Goal: Task Accomplishment & Management: Use online tool/utility

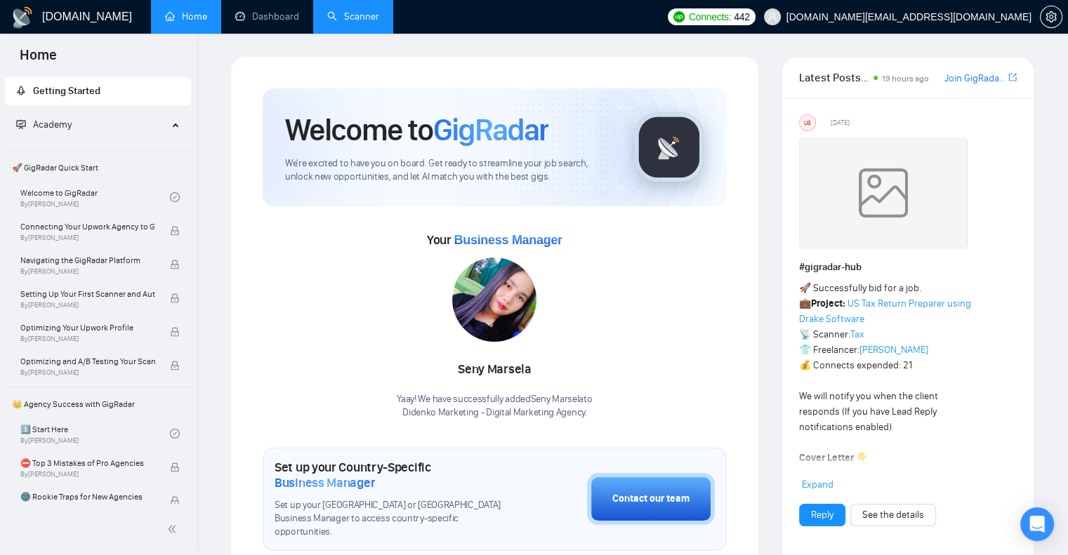
click at [343, 17] on link "Scanner" at bounding box center [353, 17] width 52 height 12
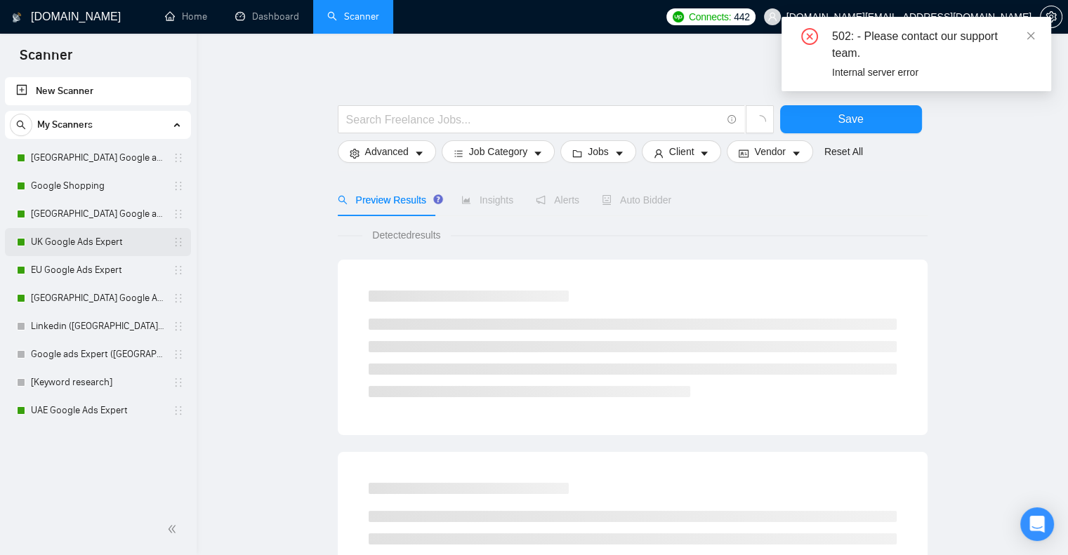
click at [81, 234] on link "UK Google Ads Expert" at bounding box center [97, 242] width 133 height 28
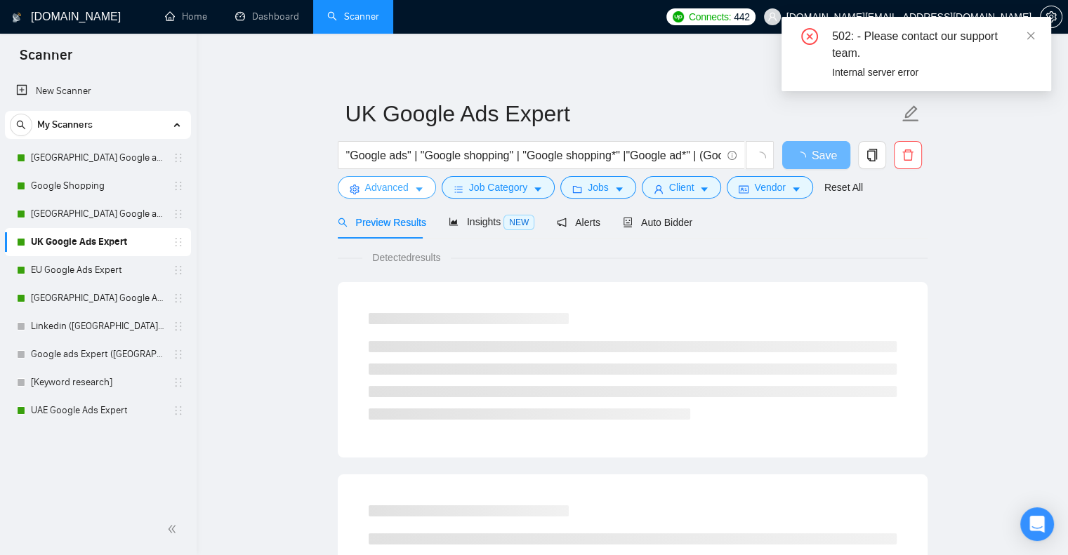
click at [375, 183] on span "Advanced" at bounding box center [387, 187] width 44 height 15
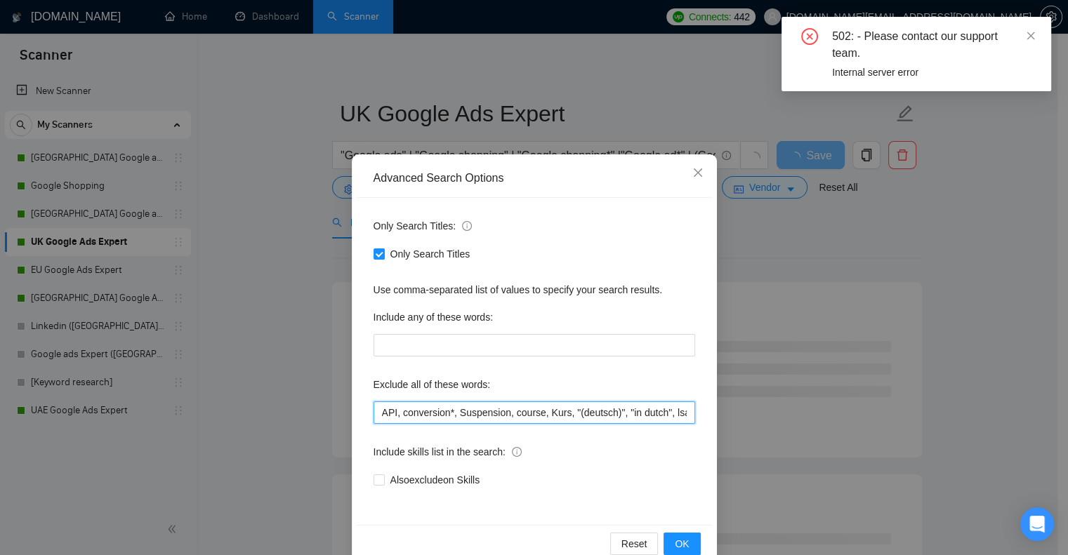
click at [374, 406] on input "API, conversion*, Suspension, course, Kurs, "(deutsch)", "in dutch", lsa, "Loca…" at bounding box center [535, 413] width 322 height 22
paste input "832985"
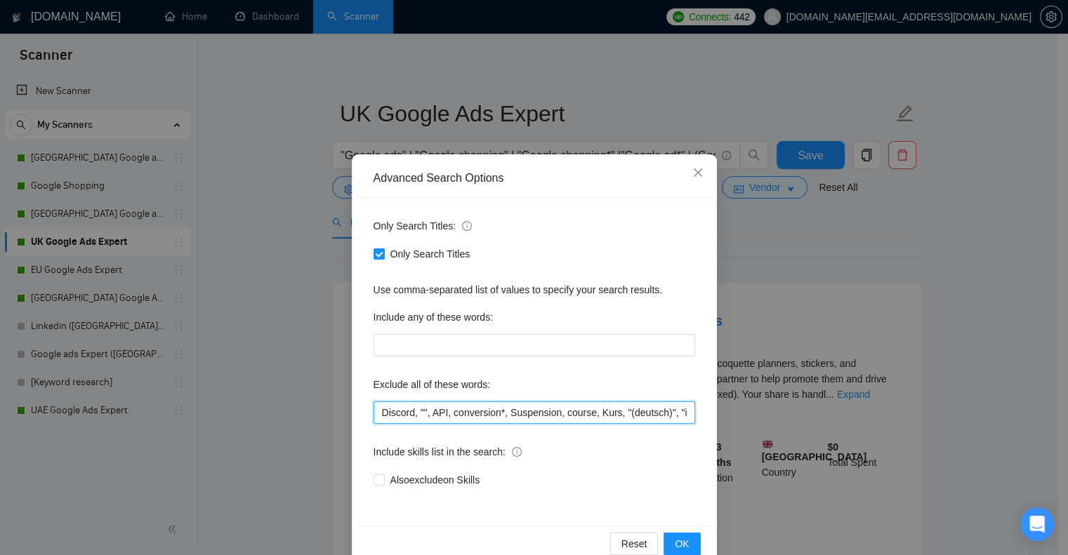
paste input "revenue-share"
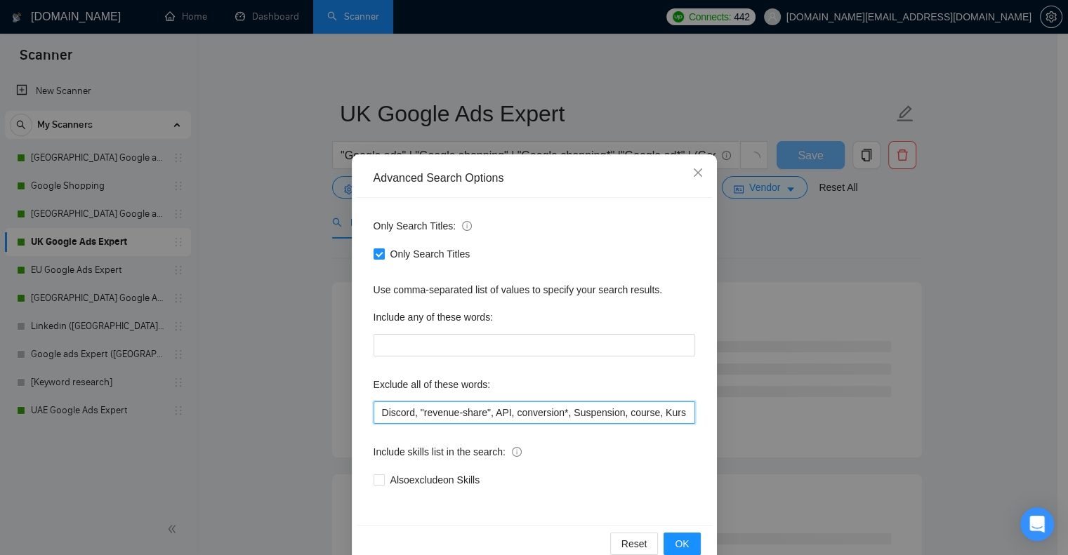
click at [489, 412] on input "Discord, "revenue-share", API, conversion*, Suspension, course, Kurs, "(deutsch…" at bounding box center [535, 413] width 322 height 22
paste input "revenue-share"
paste input """
type input "Discord, "revenue-share", "revenue-based", API, conversion*, Suspension, course…"
click at [678, 548] on span "OK" at bounding box center [682, 543] width 14 height 15
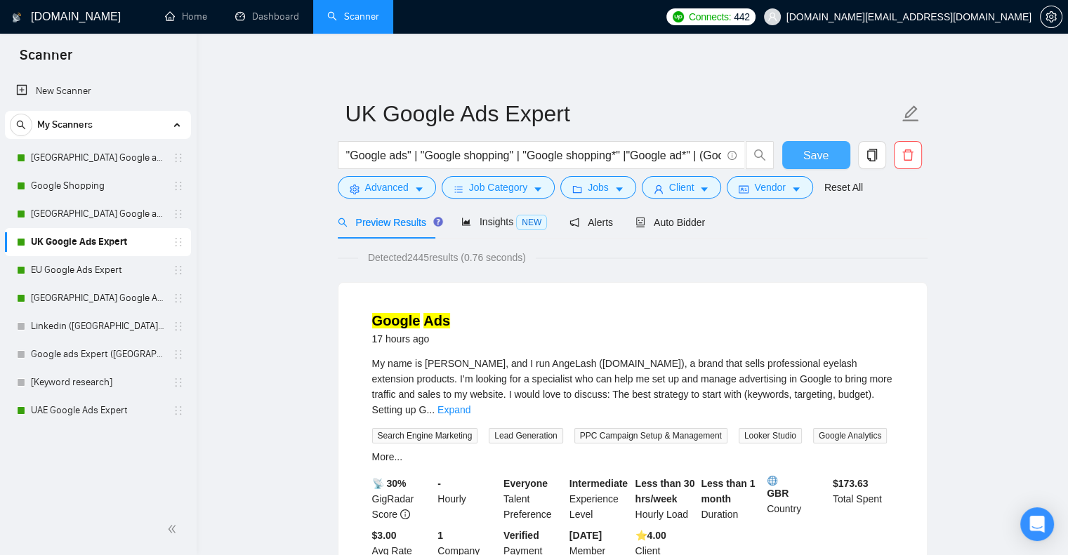
click at [812, 147] on span "Save" at bounding box center [815, 156] width 25 height 18
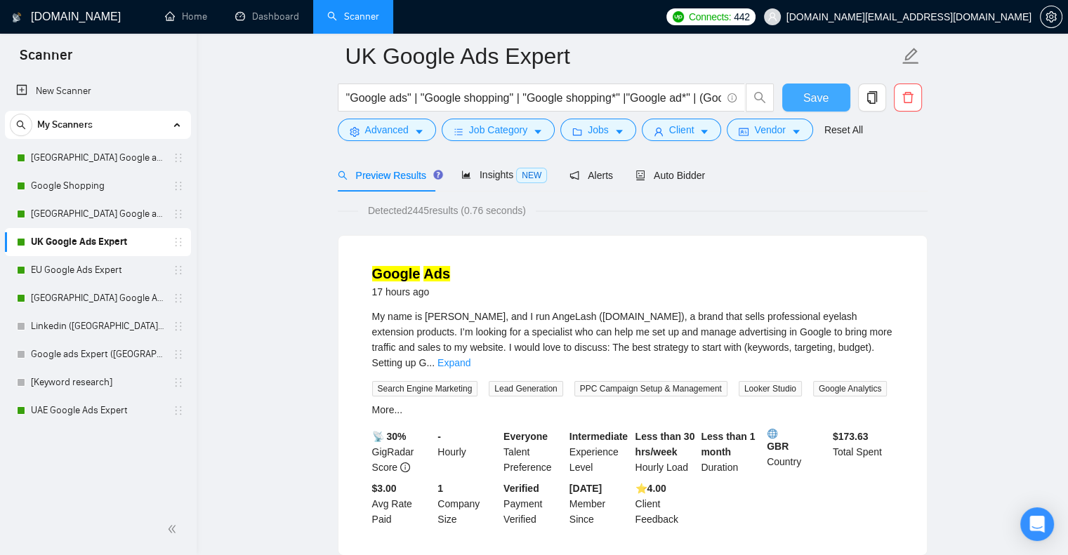
scroll to position [140, 0]
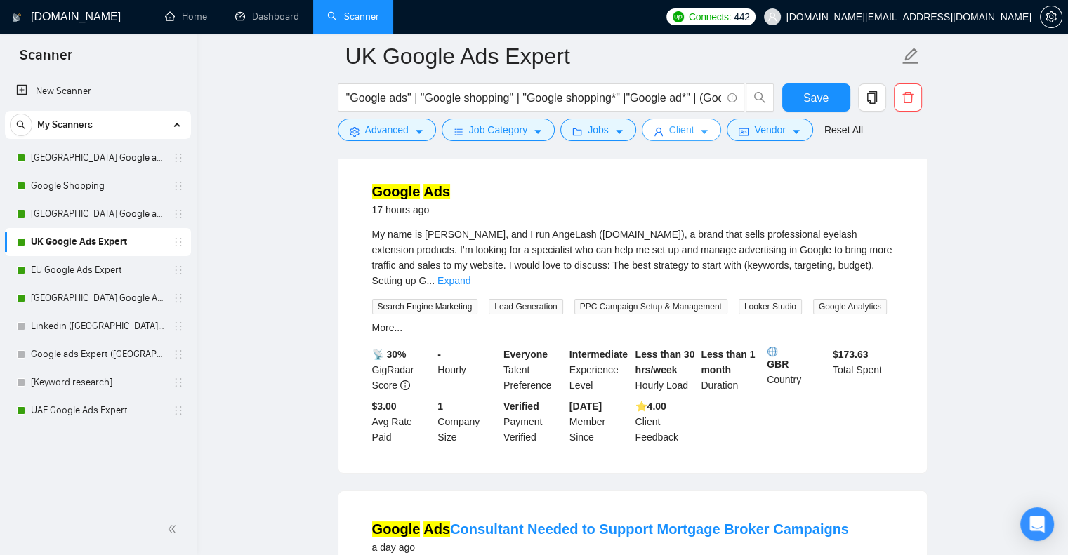
click at [699, 136] on icon "caret-down" at bounding box center [704, 132] width 10 height 10
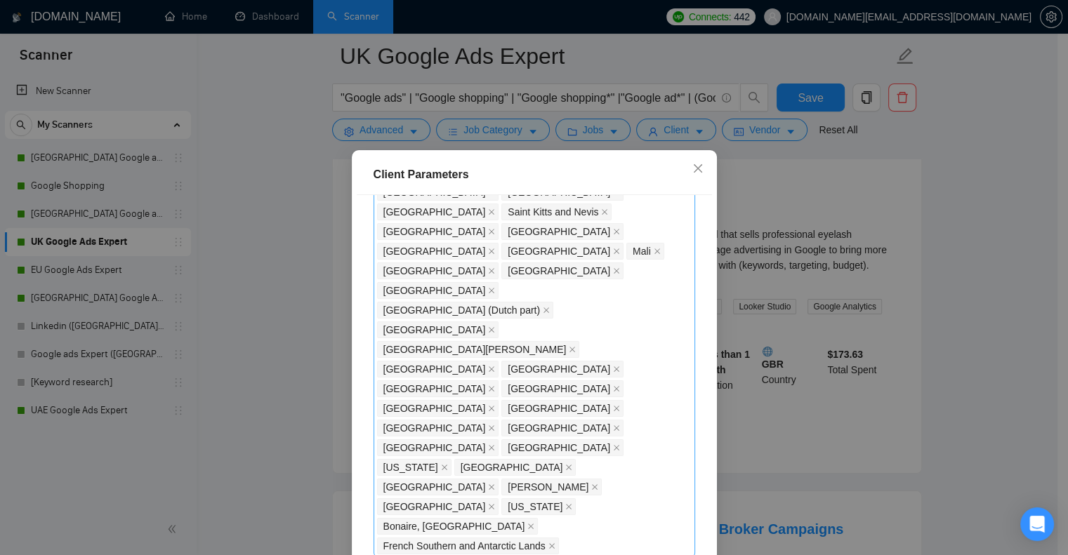
scroll to position [1264, 0]
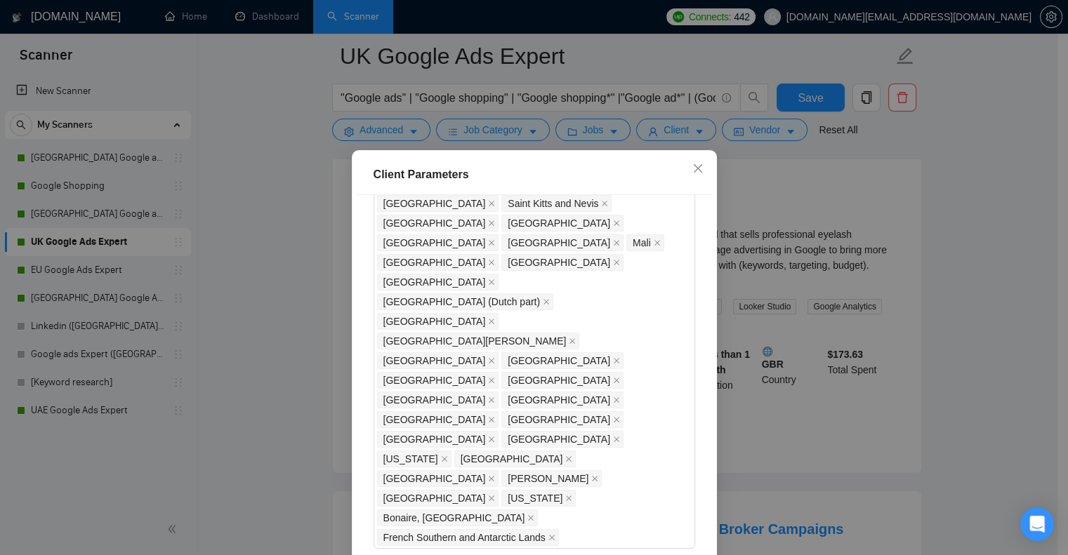
click at [920, 282] on div "Client Parameters Client Location Include Client Countries [GEOGRAPHIC_DATA] Ex…" at bounding box center [534, 277] width 1068 height 555
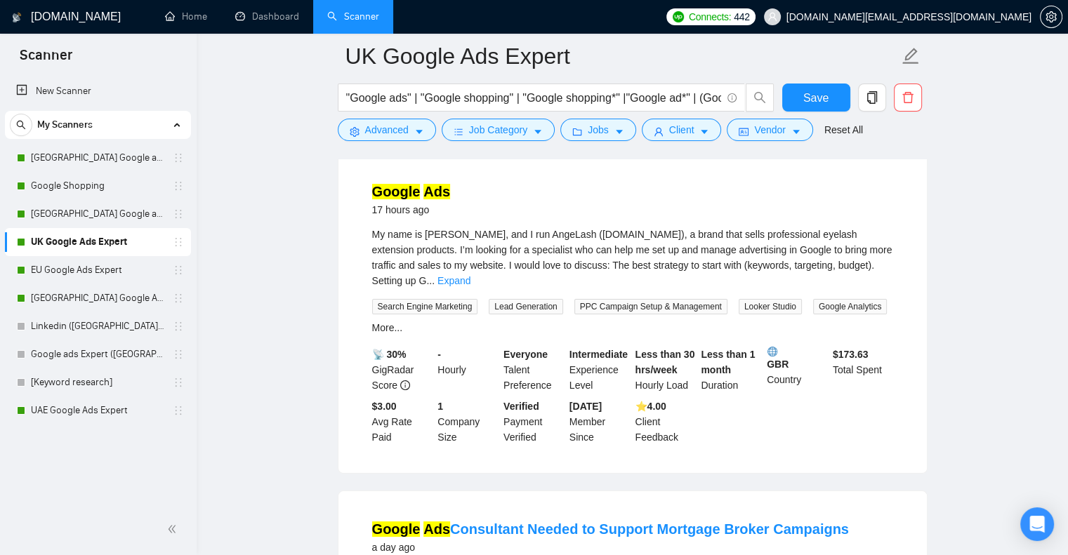
click at [390, 187] on mark "Google" at bounding box center [396, 191] width 48 height 15
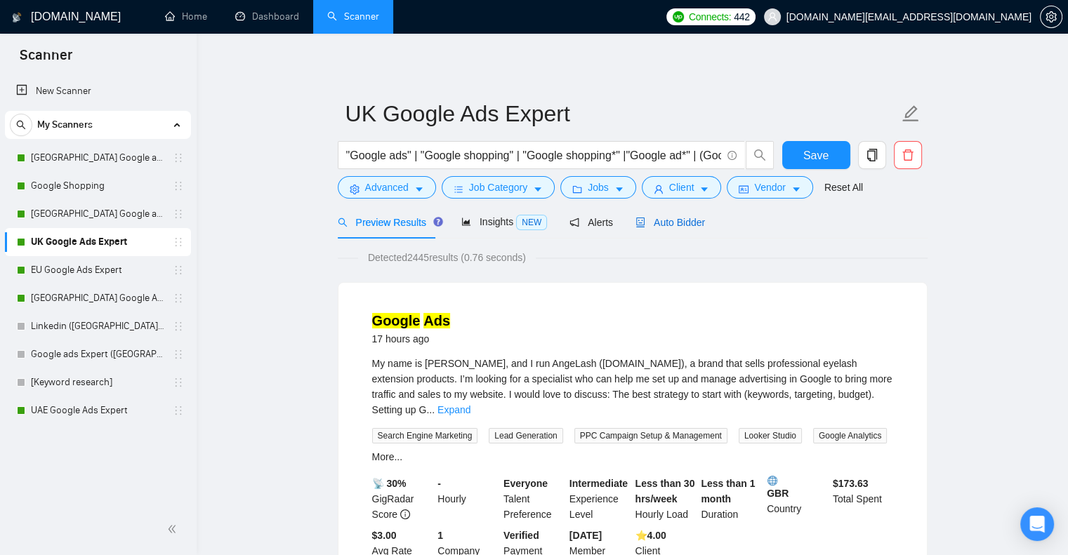
click at [683, 224] on span "Auto Bidder" at bounding box center [670, 222] width 70 height 11
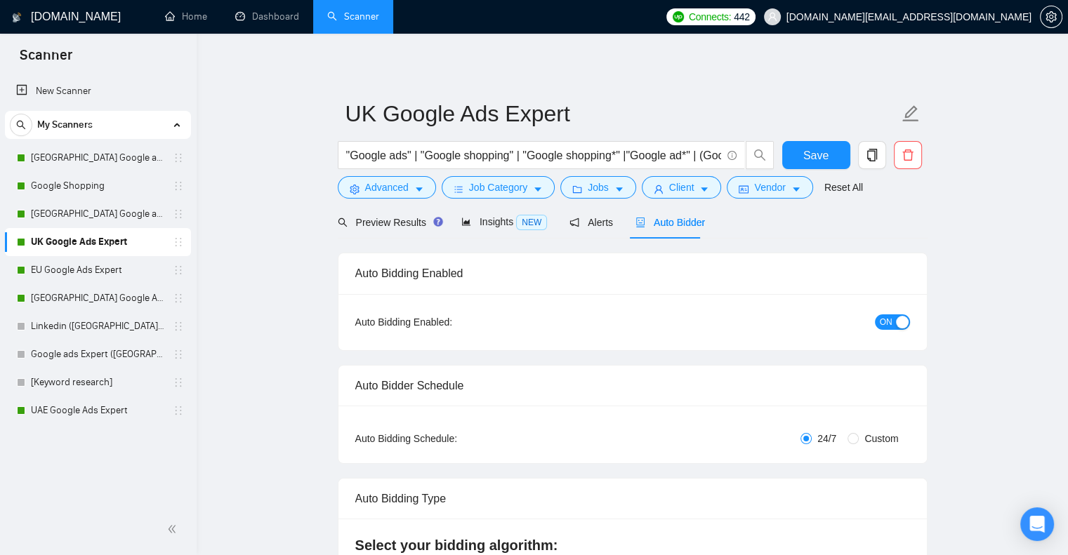
checkbox input "true"
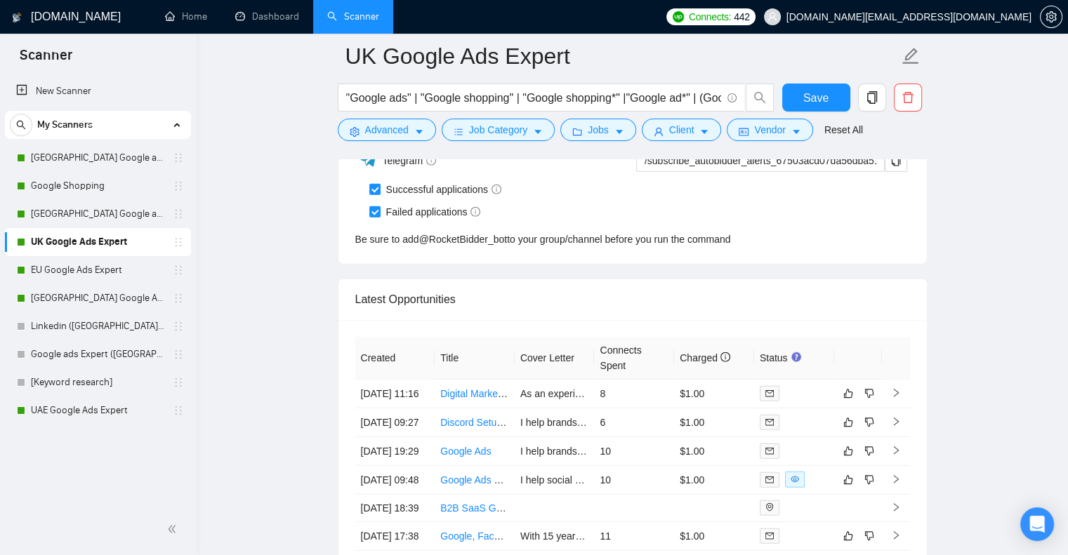
scroll to position [3791, 0]
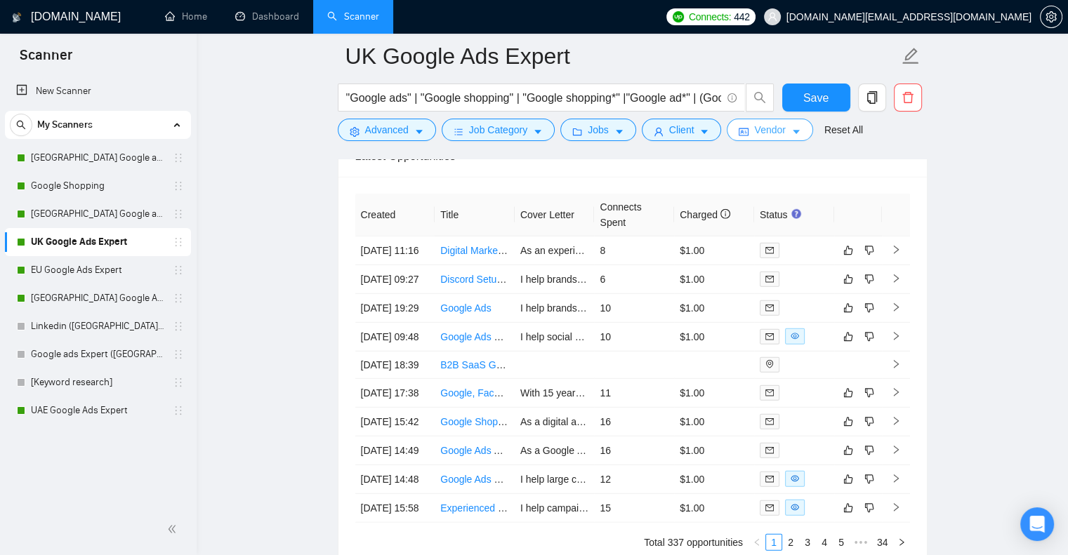
drag, startPoint x: 77, startPoint y: 166, endPoint x: 770, endPoint y: 131, distance: 693.9
click at [77, 166] on link "[GEOGRAPHIC_DATA] Google ads Expert" at bounding box center [97, 158] width 133 height 28
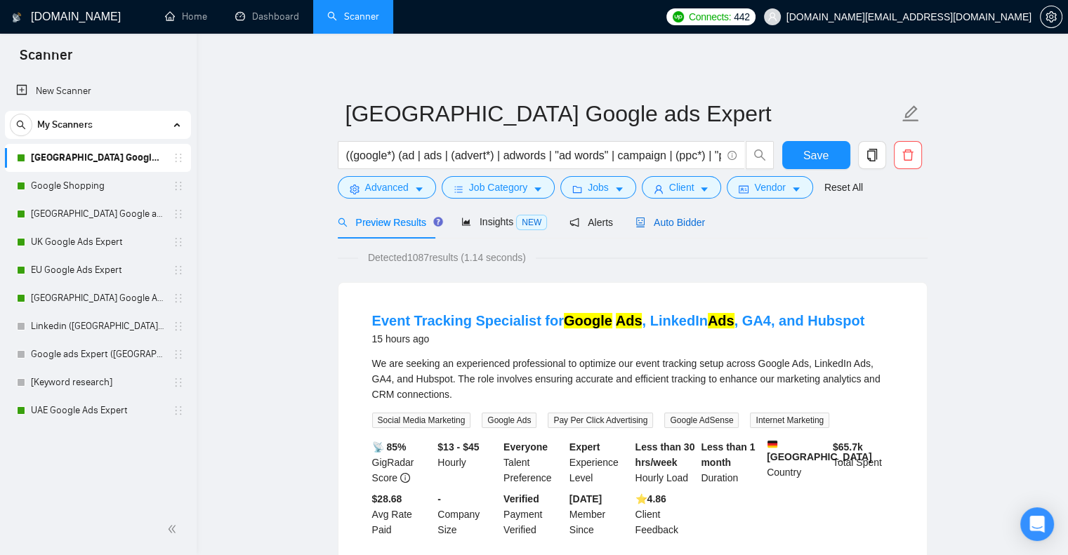
click at [686, 221] on span "Auto Bidder" at bounding box center [670, 222] width 70 height 11
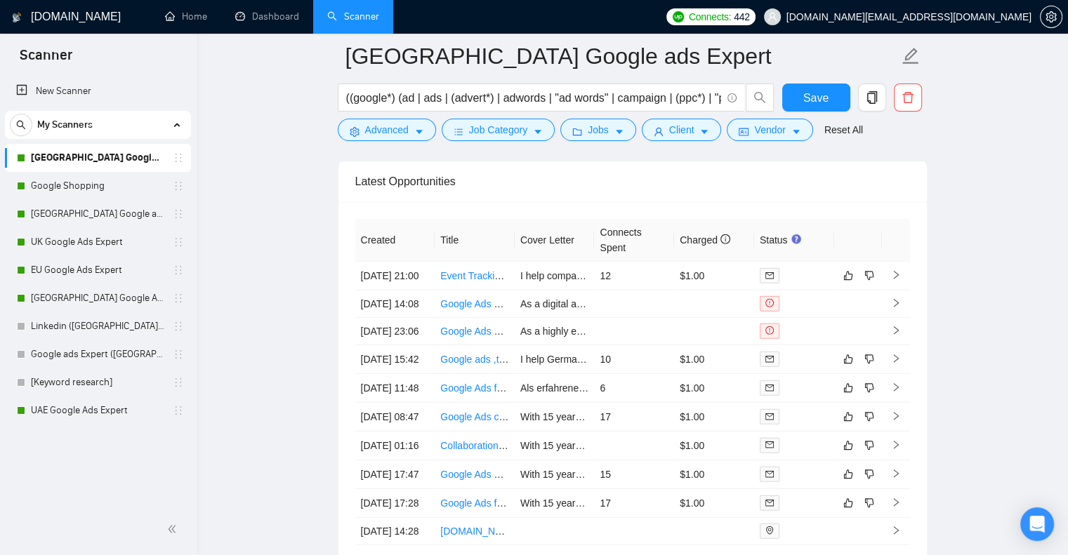
scroll to position [3721, 0]
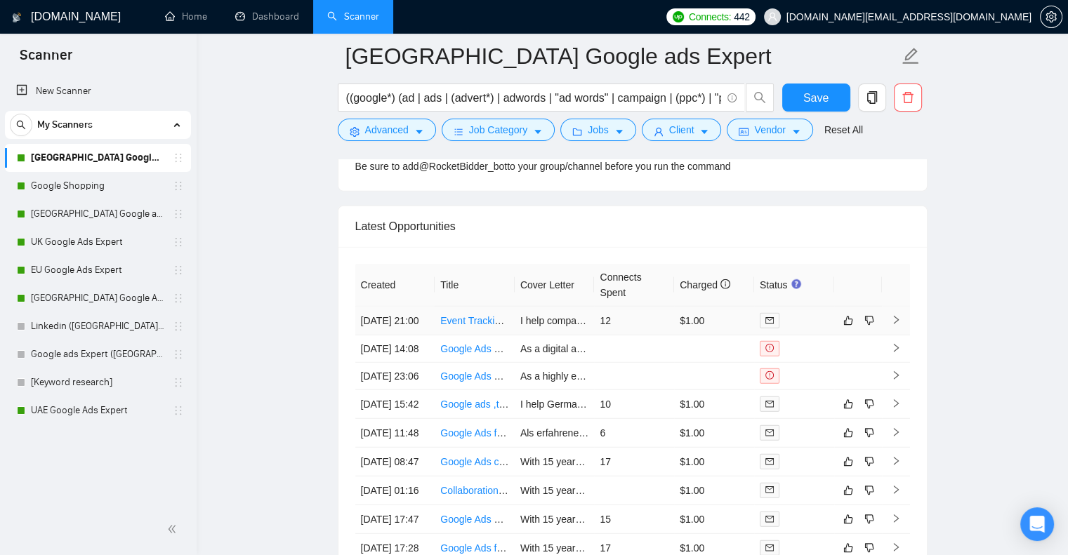
click at [467, 325] on link "Event Tracking Specialist for Google Ads, LinkedIn Ads, GA4, and Hubspot" at bounding box center [603, 320] width 326 height 11
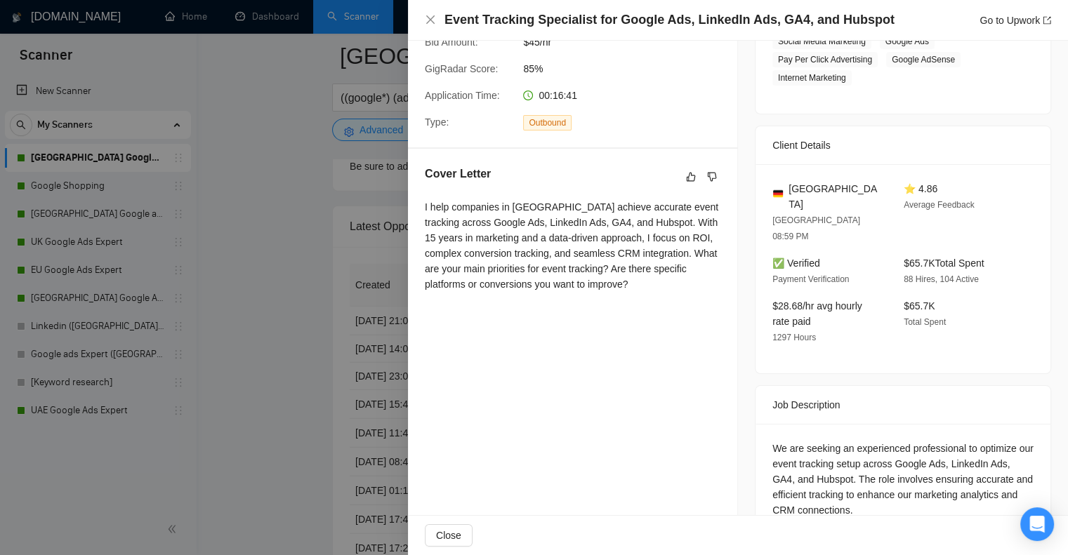
scroll to position [272, 0]
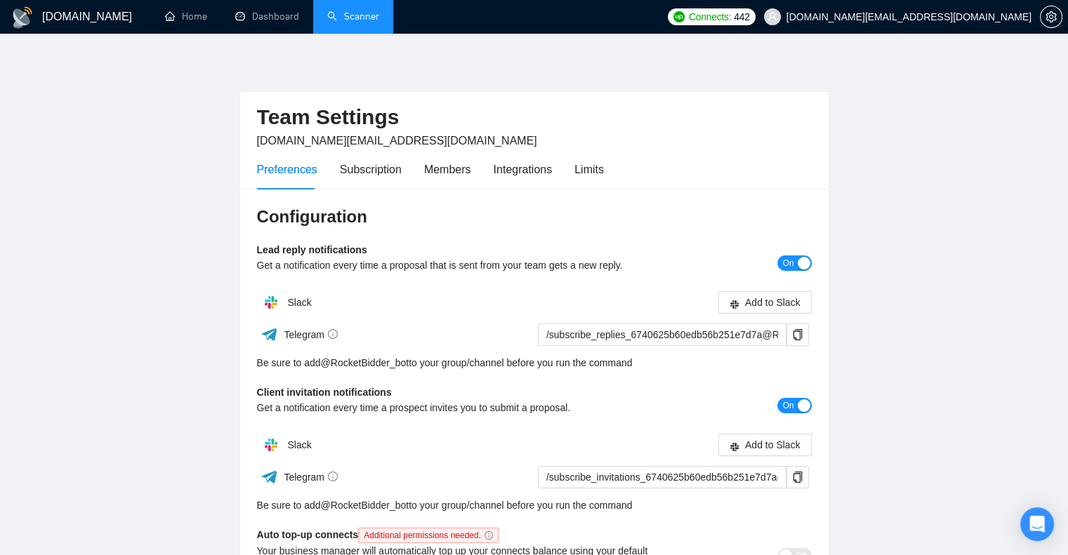
click at [352, 13] on link "Scanner" at bounding box center [353, 17] width 52 height 12
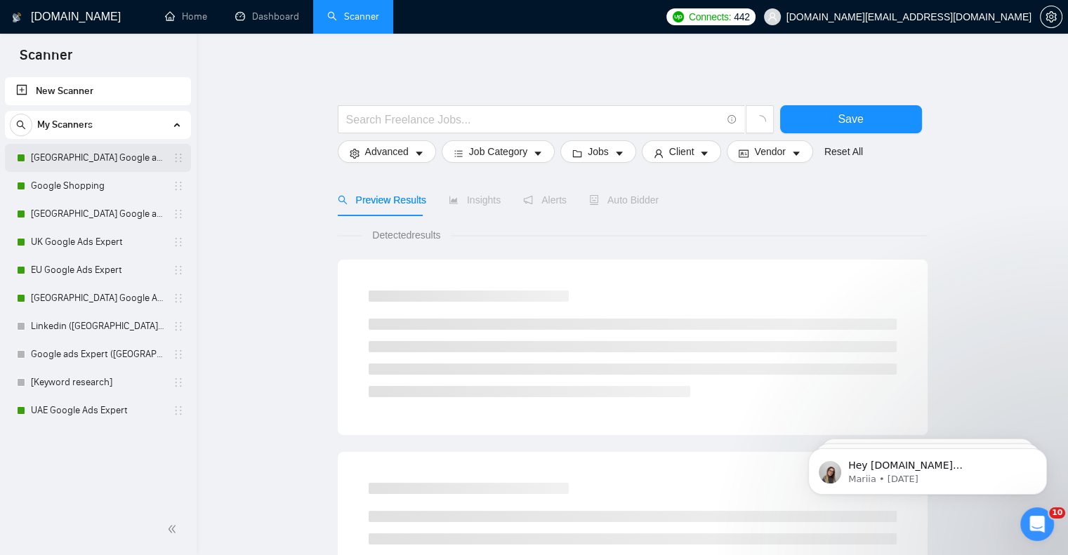
click at [112, 159] on link "[GEOGRAPHIC_DATA] Google ads Expert" at bounding box center [97, 158] width 133 height 28
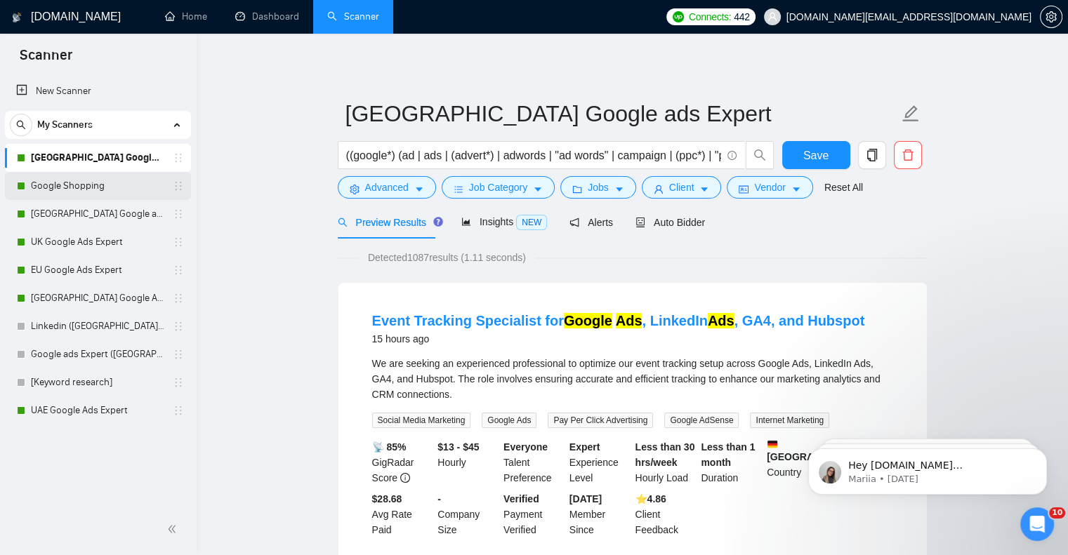
click at [84, 189] on link "Google Shopping" at bounding box center [97, 186] width 133 height 28
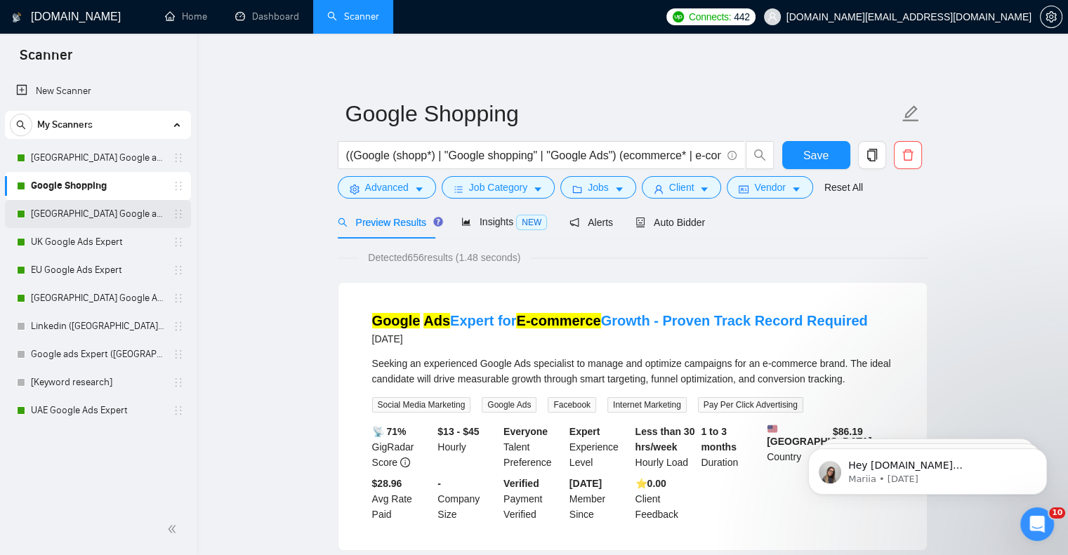
click at [42, 218] on link "[GEOGRAPHIC_DATA] Google ads Expert" at bounding box center [97, 214] width 133 height 28
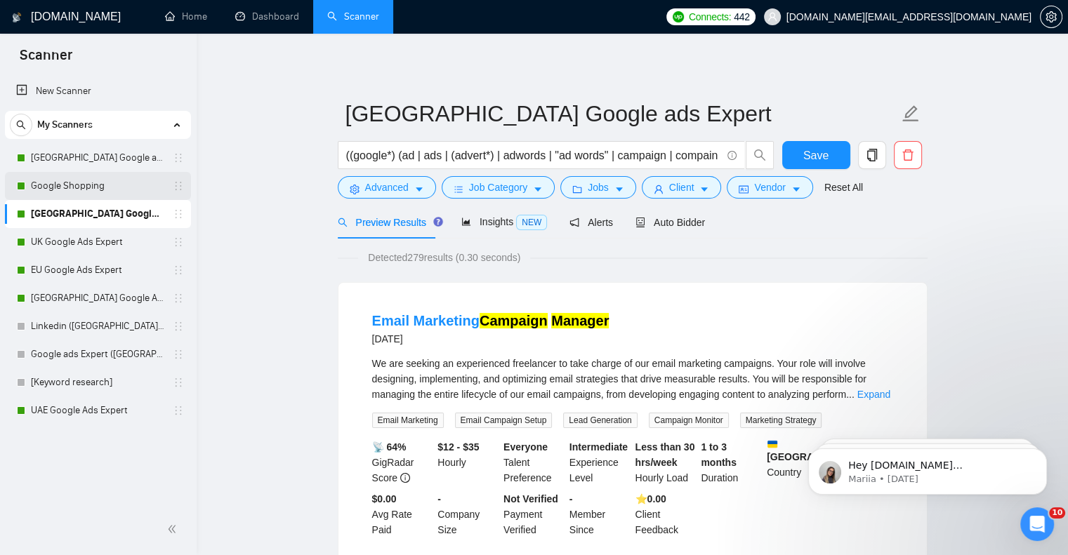
click at [68, 185] on link "Google Shopping" at bounding box center [97, 186] width 133 height 28
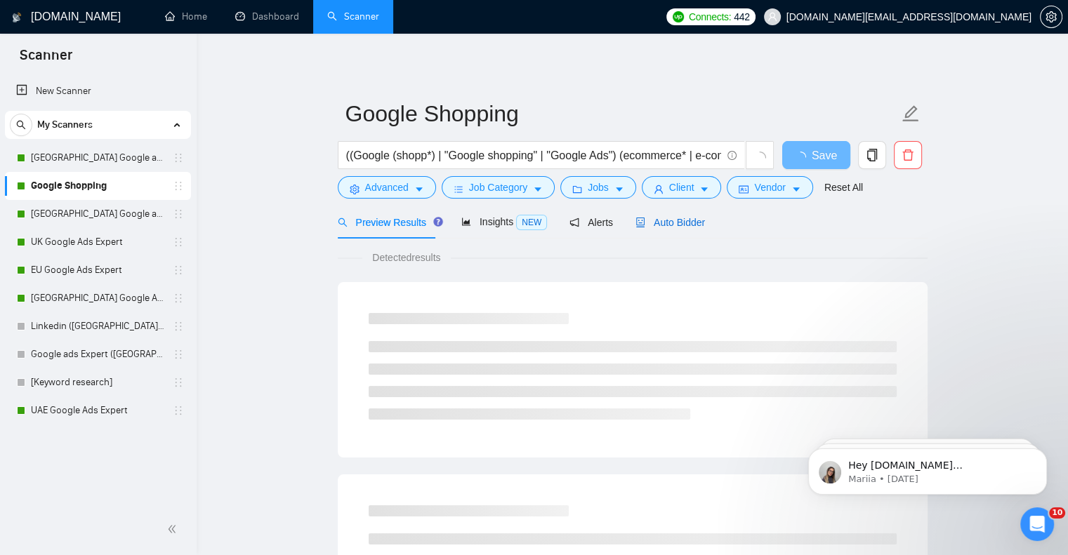
click at [668, 224] on span "Auto Bidder" at bounding box center [670, 222] width 70 height 11
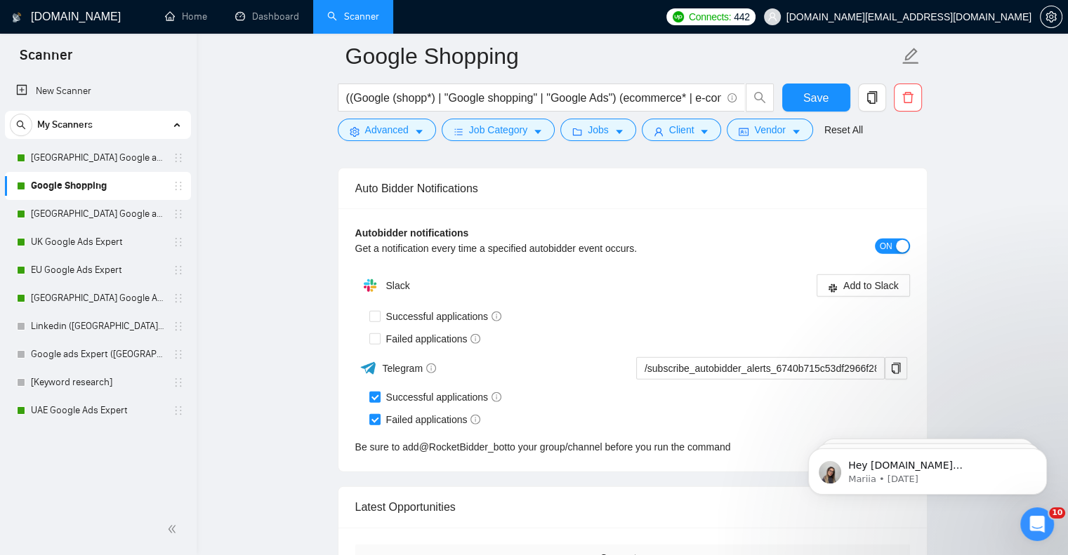
scroll to position [3791, 0]
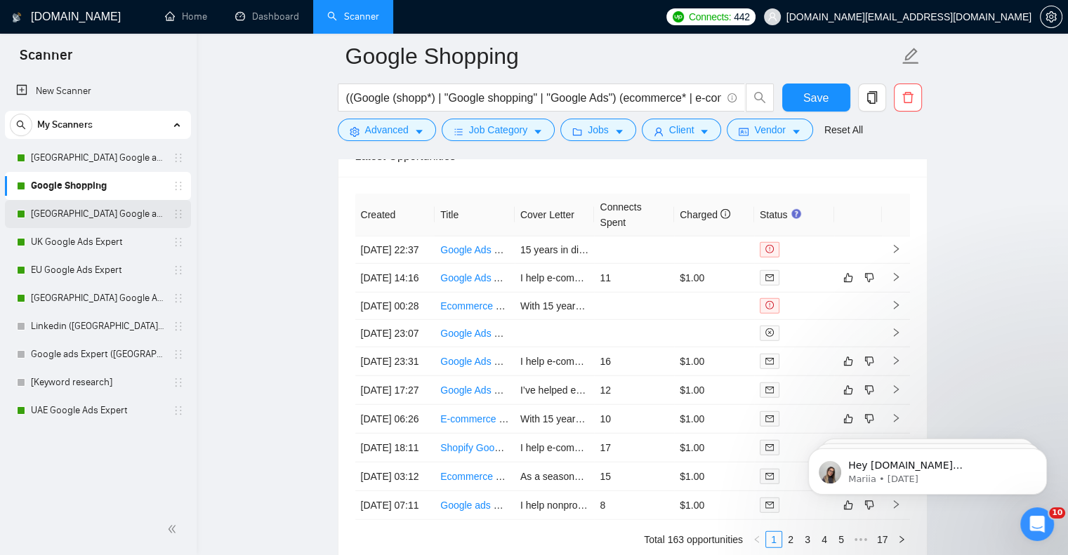
click at [62, 213] on link "[GEOGRAPHIC_DATA] Google ads Expert" at bounding box center [97, 214] width 133 height 28
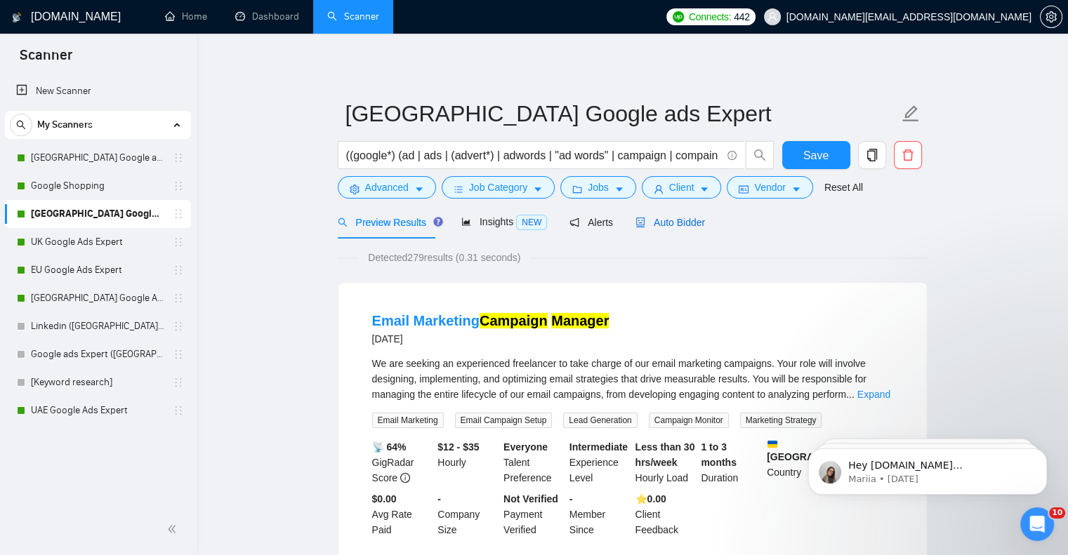
click at [691, 220] on span "Auto Bidder" at bounding box center [670, 222] width 70 height 11
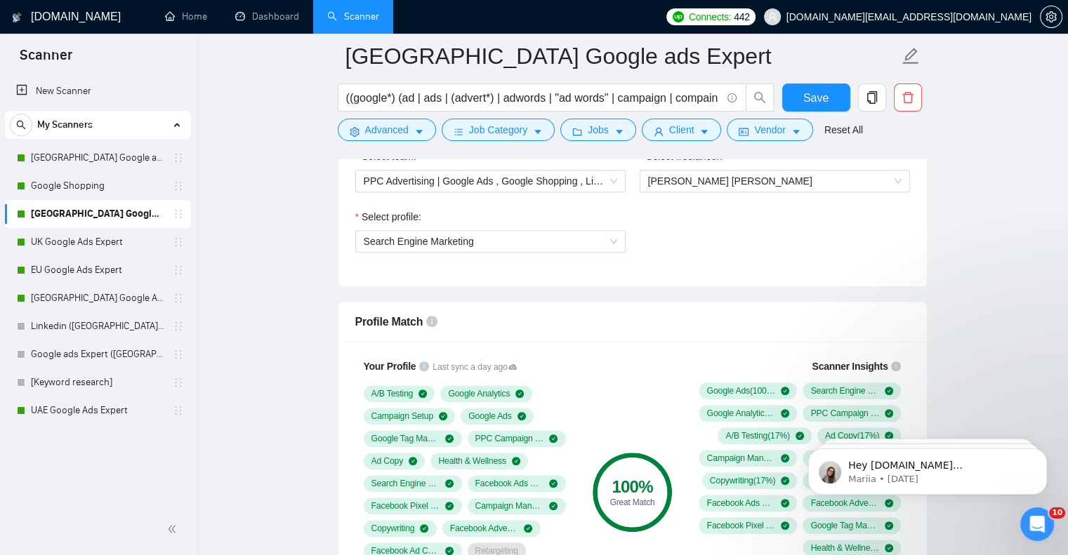
scroll to position [1194, 0]
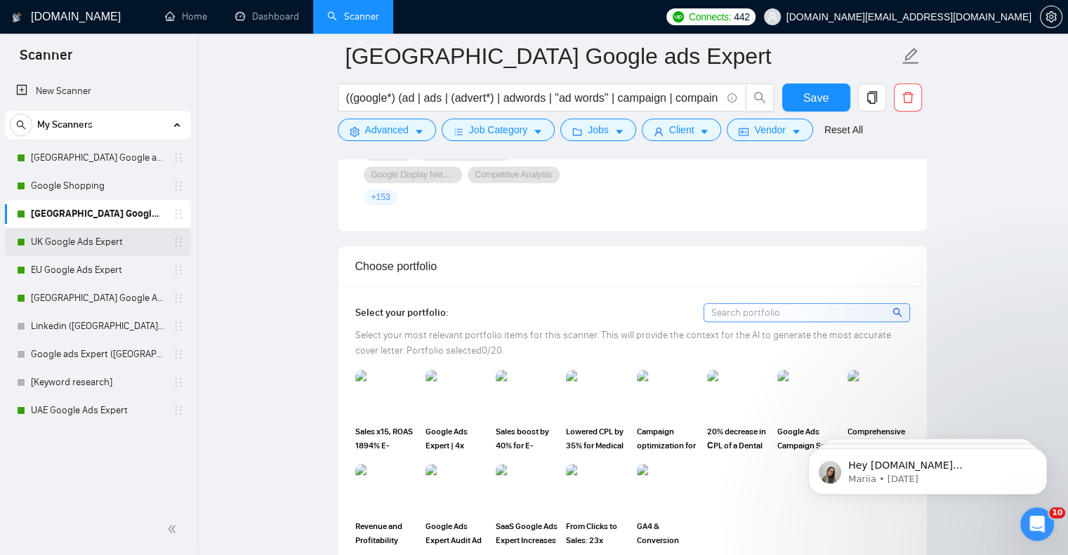
click at [100, 241] on link "UK Google Ads Expert" at bounding box center [97, 242] width 133 height 28
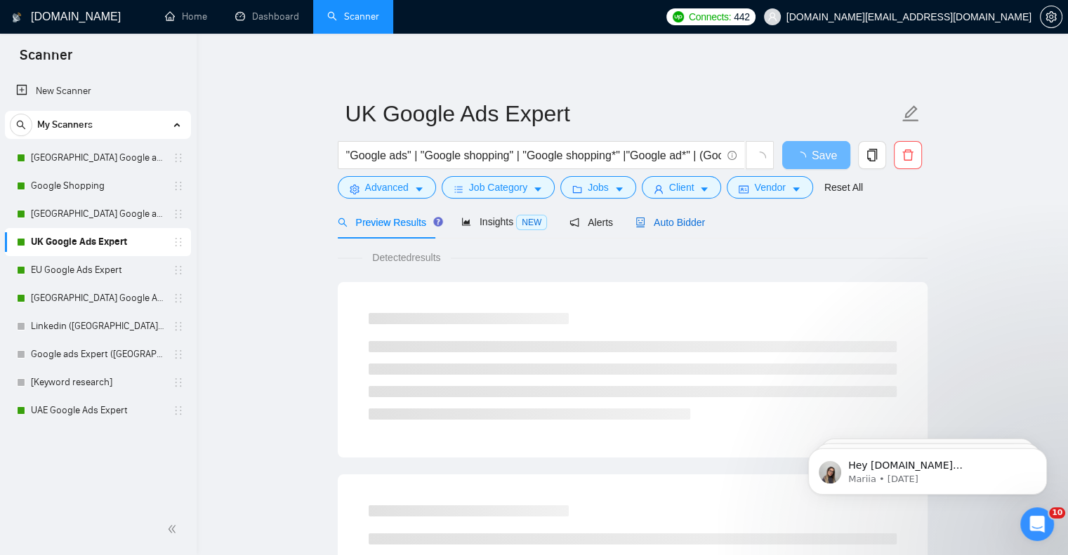
click at [654, 225] on span "Auto Bidder" at bounding box center [670, 222] width 70 height 11
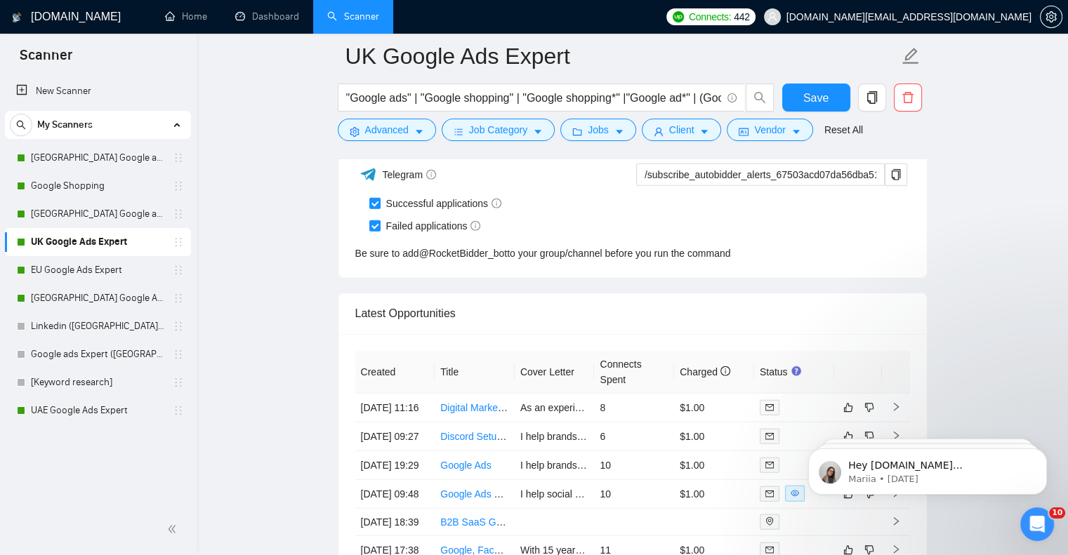
scroll to position [3791, 0]
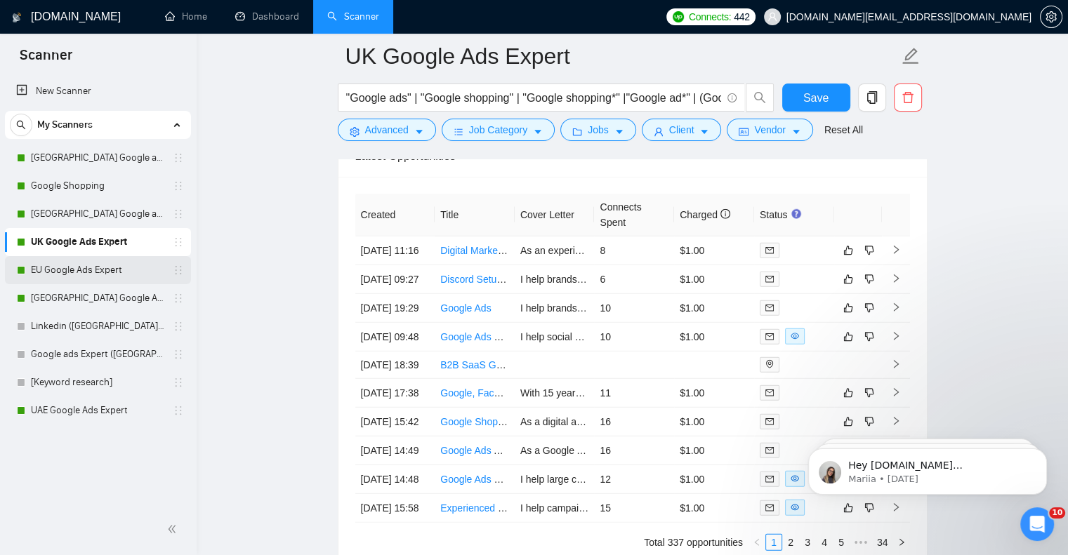
click at [88, 272] on link "EU Google Ads Expert" at bounding box center [97, 270] width 133 height 28
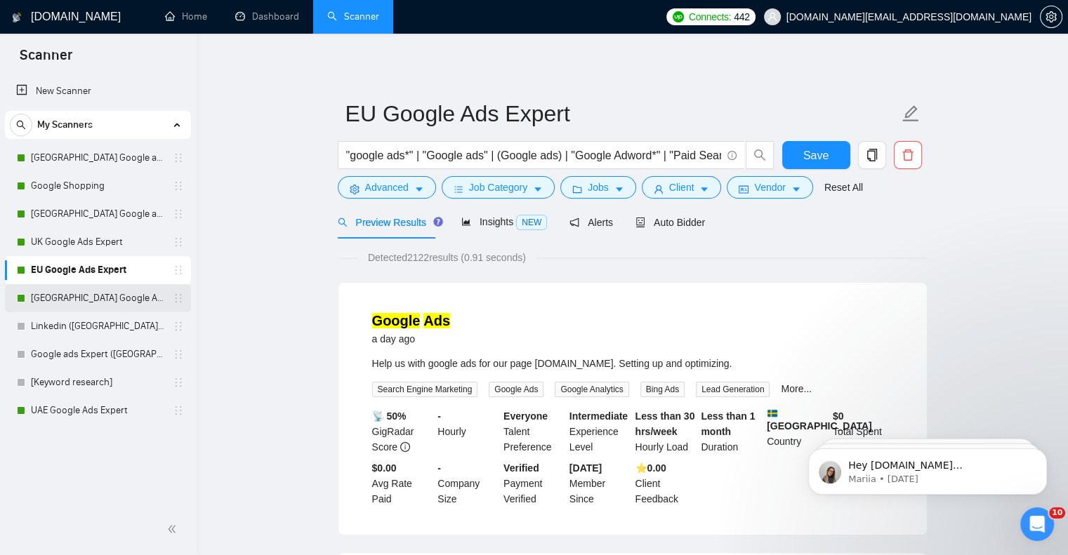
click at [30, 295] on div "[GEOGRAPHIC_DATA] Google Ads Expert" at bounding box center [100, 298] width 167 height 28
click at [44, 298] on link "[GEOGRAPHIC_DATA] Google Ads Expert" at bounding box center [97, 298] width 133 height 28
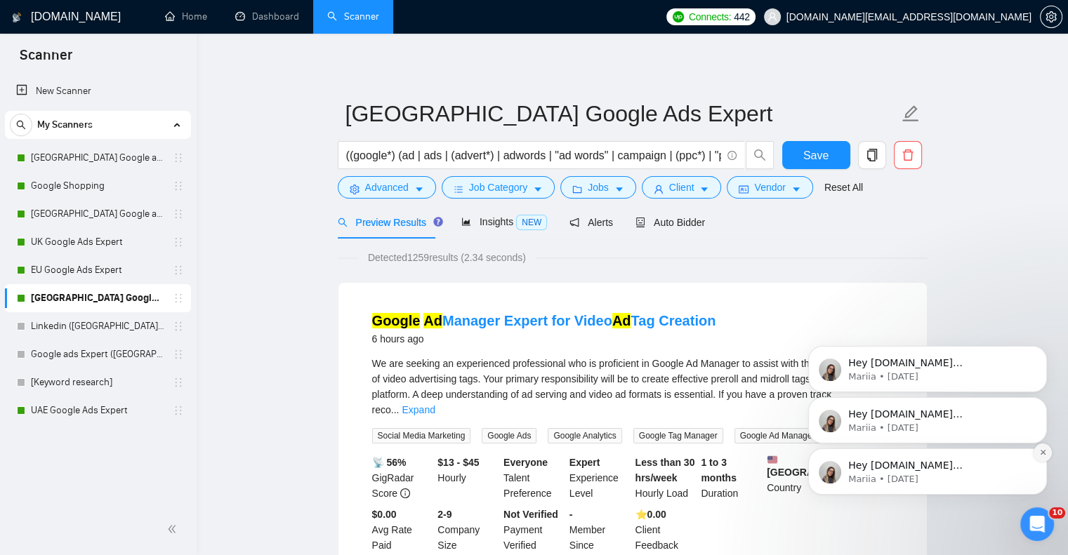
click at [1044, 448] on button "Dismiss notification" at bounding box center [1042, 453] width 18 height 18
click at [1044, 451] on icon "Dismiss notification" at bounding box center [1043, 453] width 8 height 8
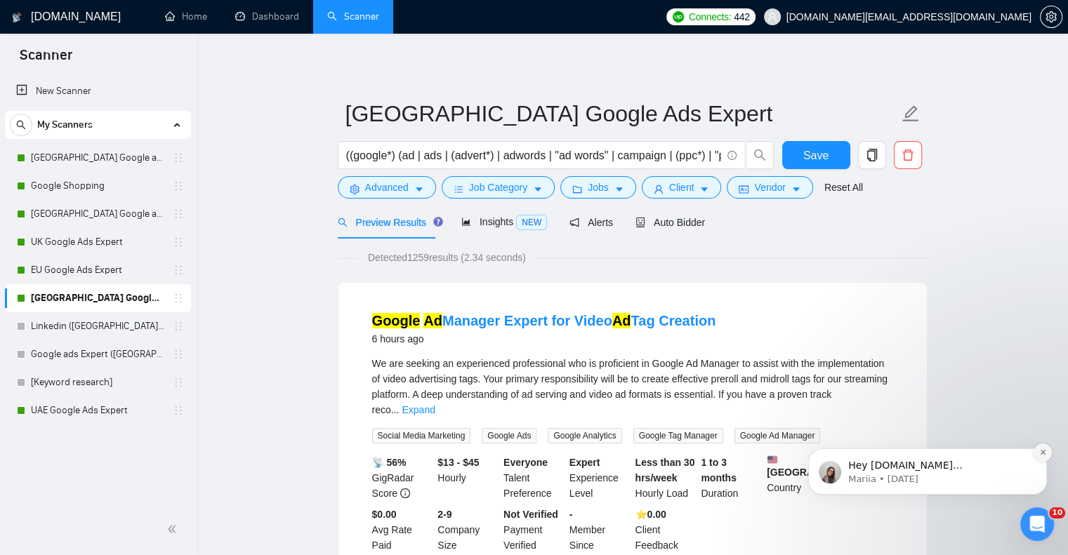
click at [1043, 453] on icon "Dismiss notification" at bounding box center [1042, 452] width 5 height 5
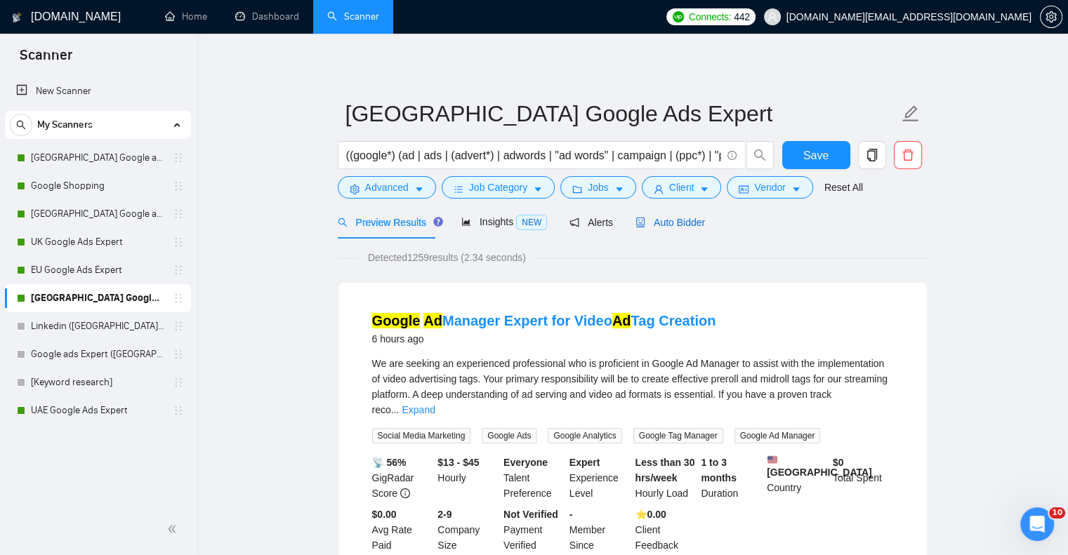
click at [670, 230] on div "Auto Bidder" at bounding box center [670, 222] width 70 height 15
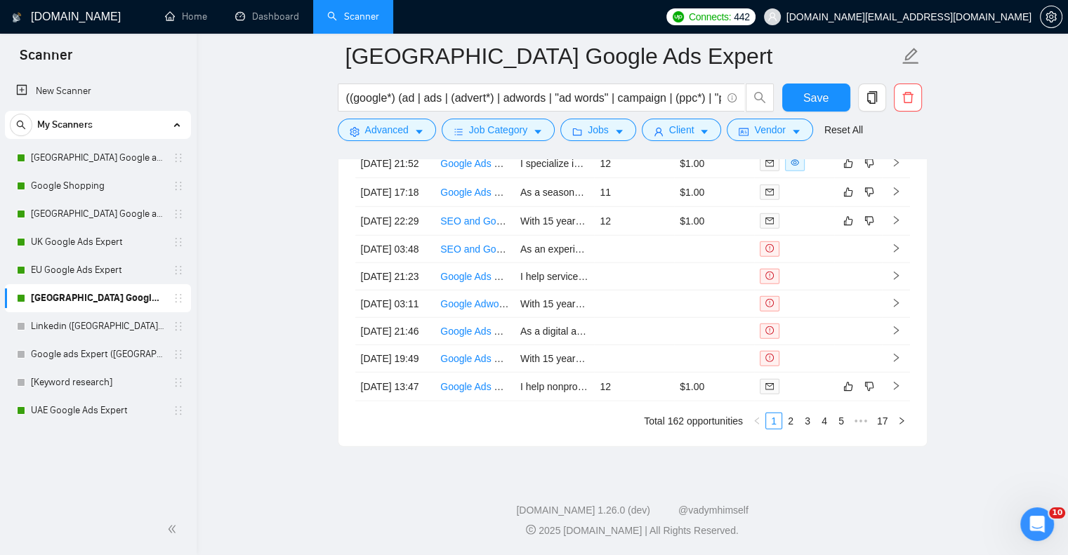
scroll to position [3718, 0]
drag, startPoint x: 59, startPoint y: 412, endPoint x: 254, endPoint y: 395, distance: 195.9
click at [59, 412] on link "UAE Google Ads Expert" at bounding box center [97, 411] width 133 height 28
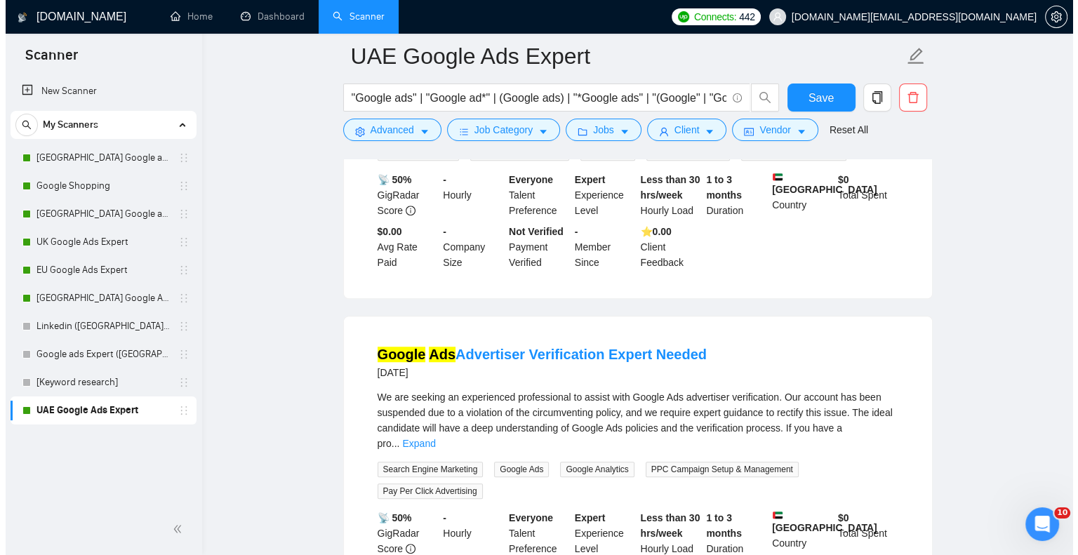
scroll to position [983, 0]
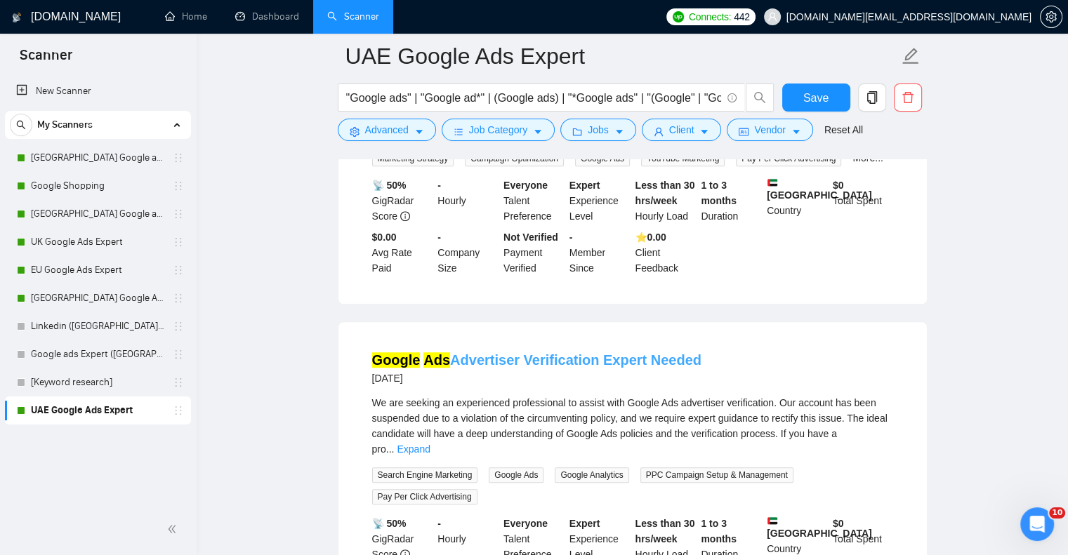
drag, startPoint x: 640, startPoint y: 328, endPoint x: 522, endPoint y: 326, distance: 118.0
click at [522, 350] on div "Google Ads Advertiser Verification Expert Needed 18 days ago" at bounding box center [632, 368] width 521 height 37
copy link "Verification Expert Needed"
click at [409, 138] on button "Advanced" at bounding box center [387, 130] width 98 height 22
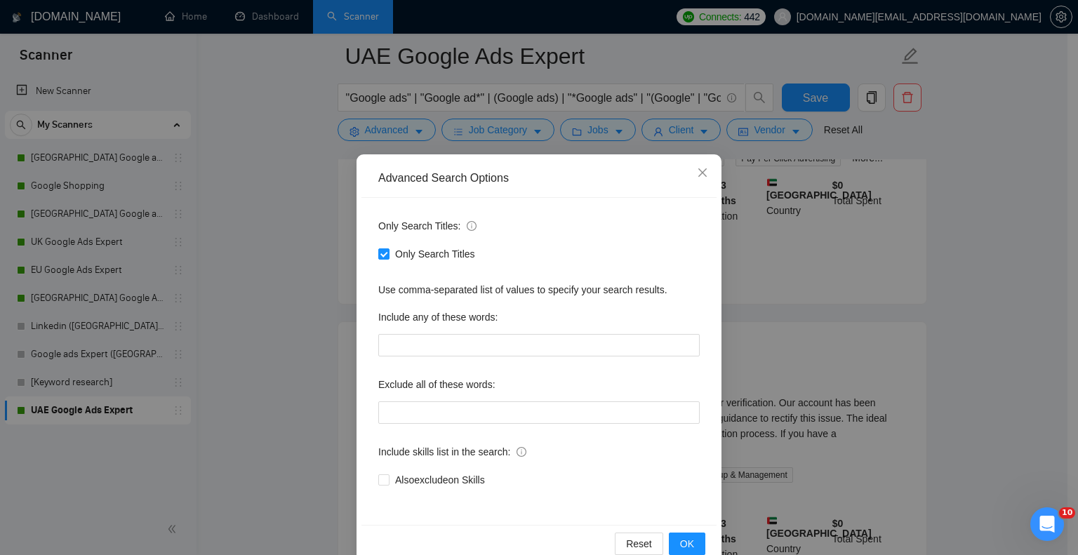
scroll to position [28, 0]
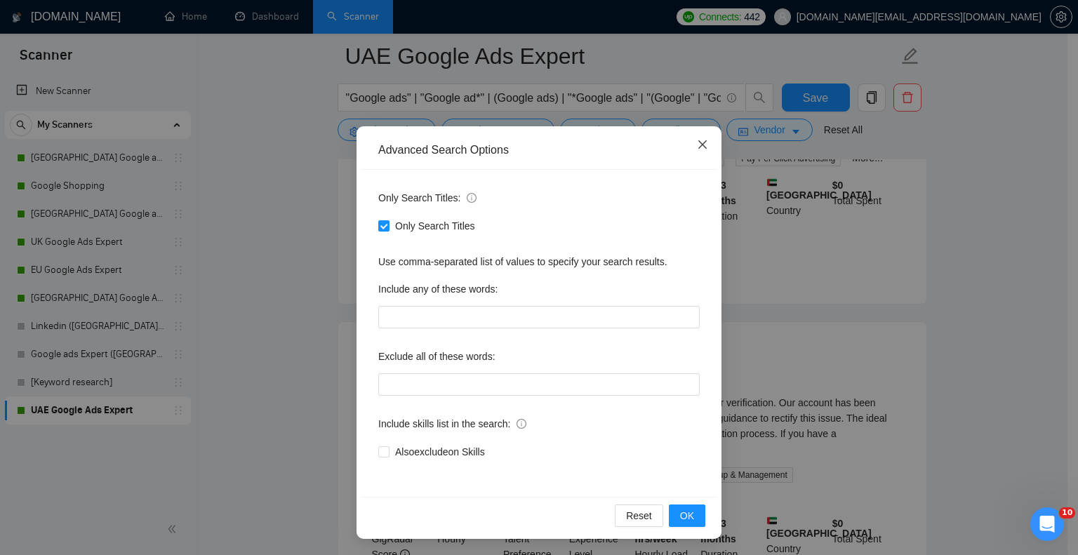
click at [697, 145] on icon "close" at bounding box center [702, 144] width 11 height 11
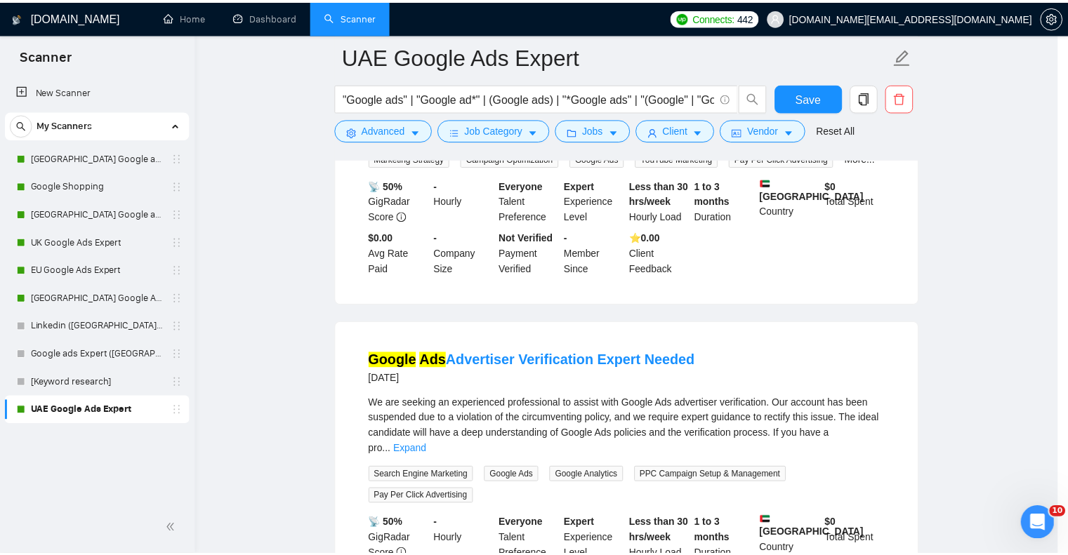
scroll to position [0, 0]
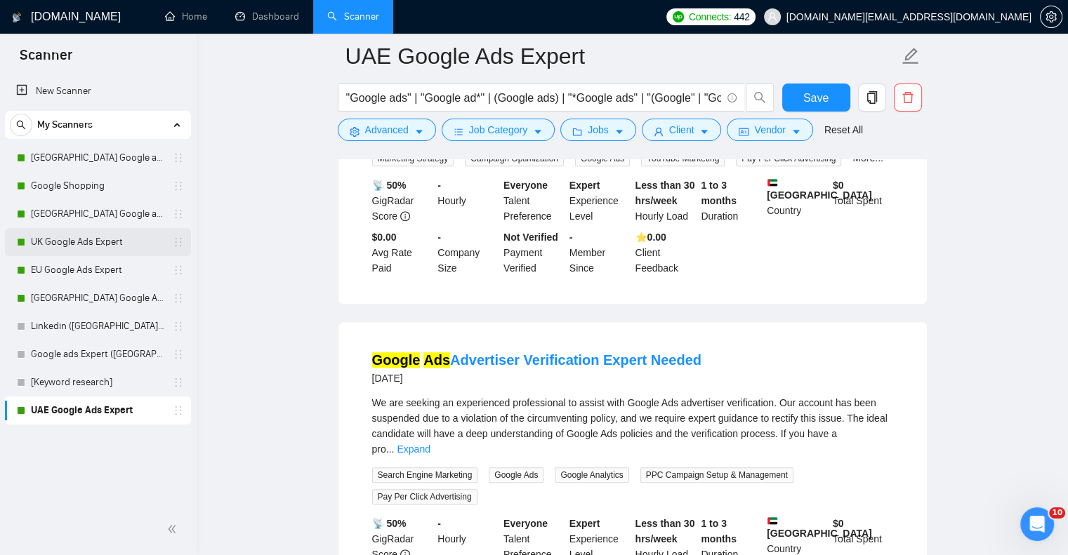
click at [72, 244] on link "UK Google Ads Expert" at bounding box center [97, 242] width 133 height 28
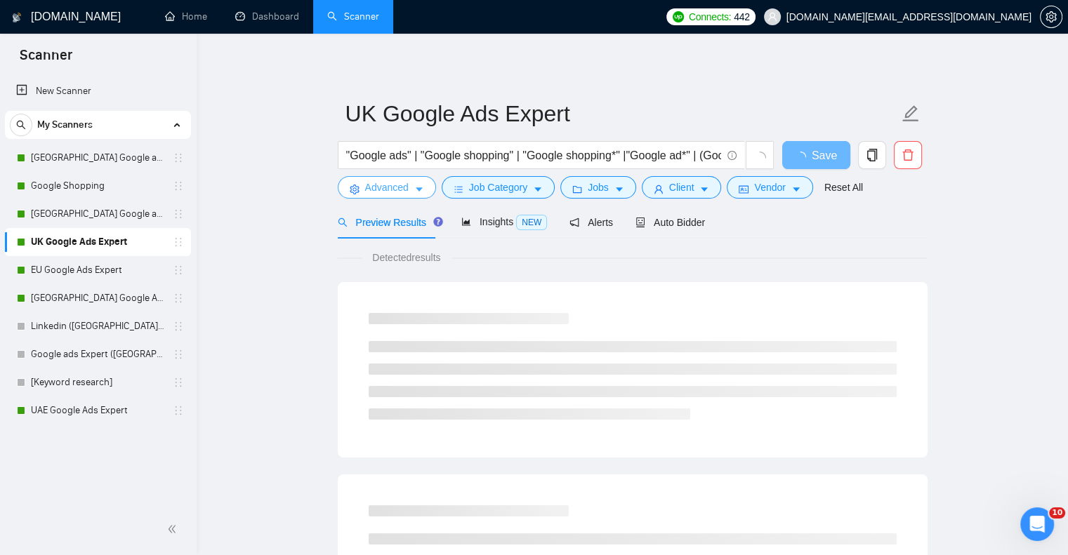
click at [419, 188] on icon "caret-down" at bounding box center [419, 190] width 7 height 4
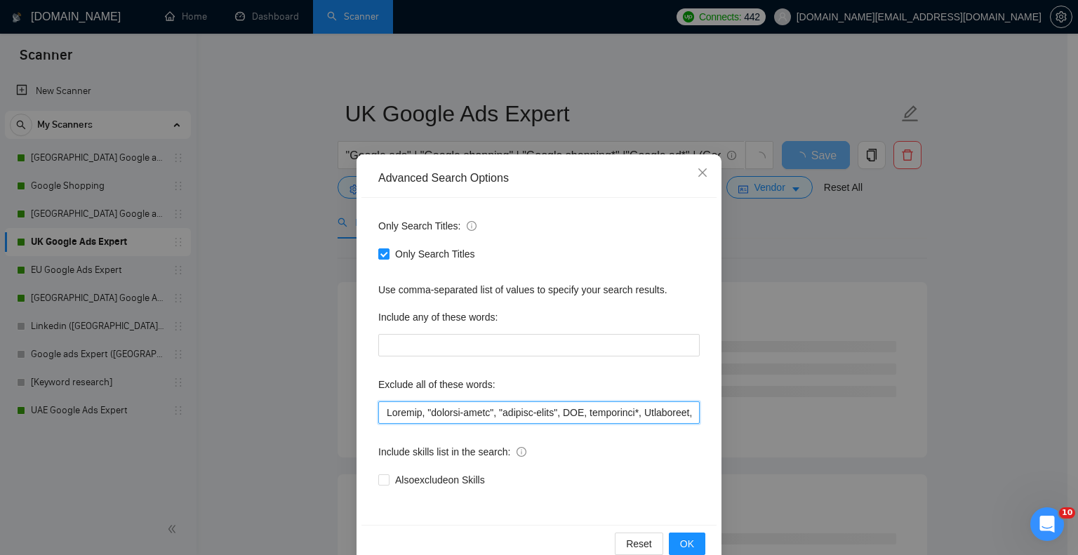
click at [382, 414] on input "text" at bounding box center [539, 413] width 322 height 22
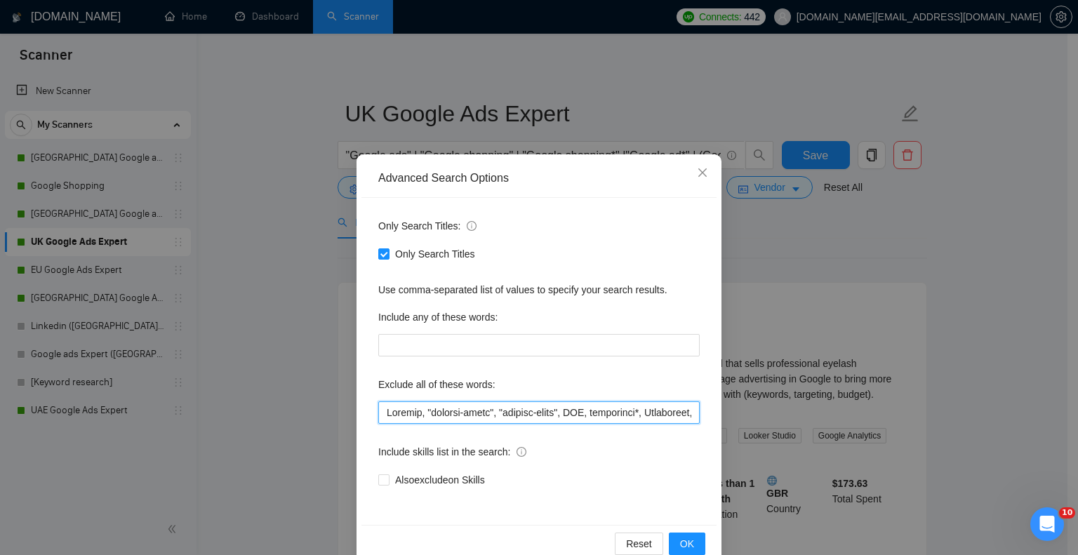
paste input "Verification Expert Needed"
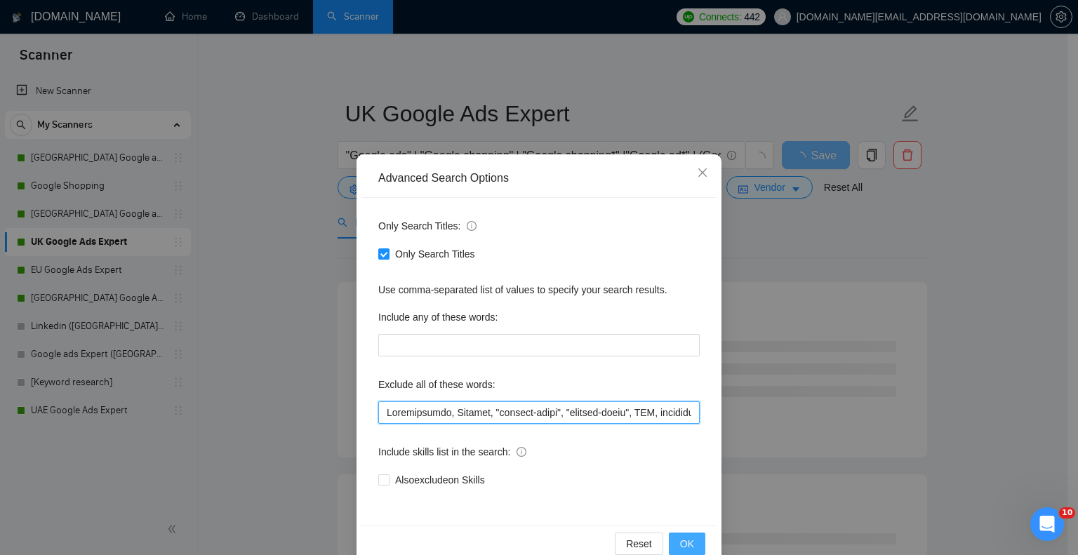
type input "Verification, Discord, "revenue-share", "revenue-based", API, conversion*, Susp…"
click at [682, 548] on span "OK" at bounding box center [687, 543] width 14 height 15
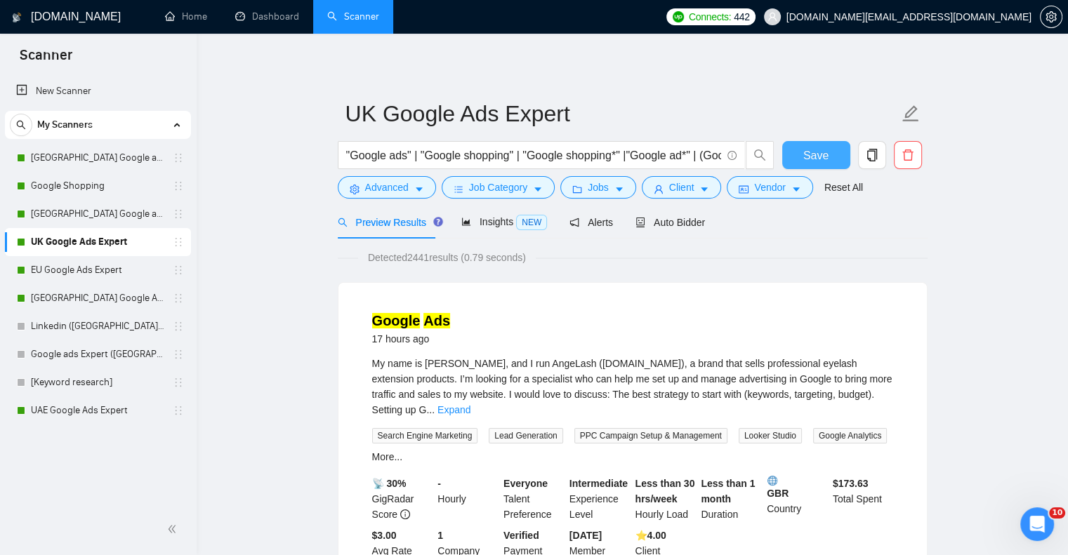
drag, startPoint x: 818, startPoint y: 150, endPoint x: 753, endPoint y: 202, distance: 83.0
click at [818, 150] on span "Save" at bounding box center [815, 156] width 25 height 18
click at [85, 409] on link "UAE Google Ads Expert" at bounding box center [97, 411] width 133 height 28
click at [81, 409] on link "UAE Google Ads Expert" at bounding box center [97, 411] width 133 height 28
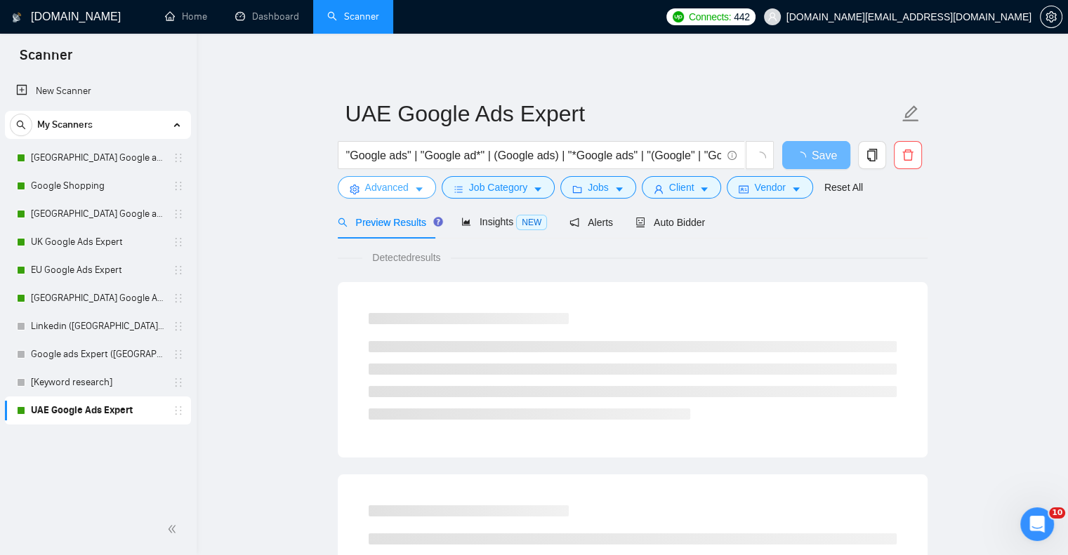
click at [407, 185] on button "Advanced" at bounding box center [387, 187] width 98 height 22
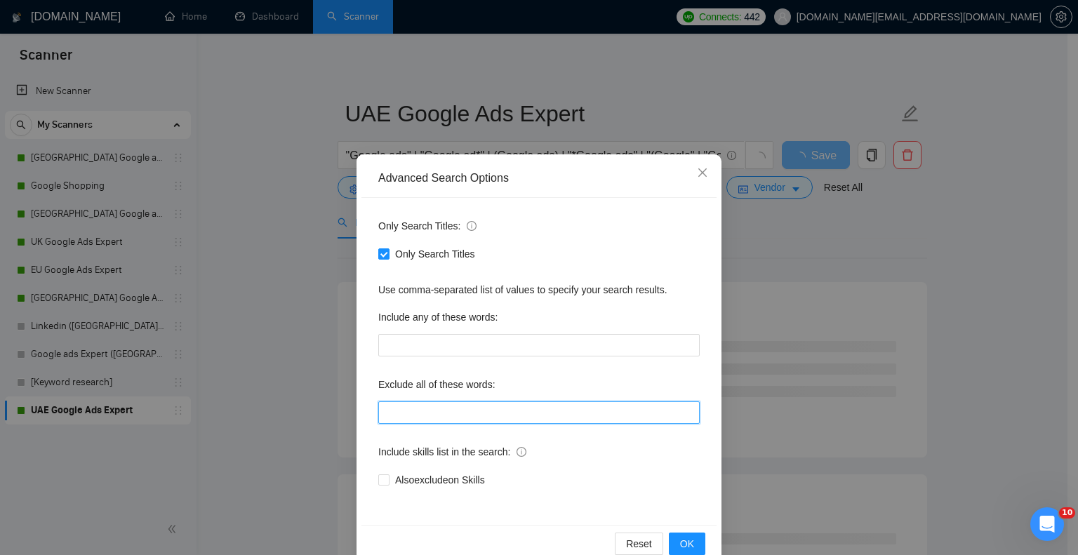
click at [413, 405] on input "text" at bounding box center [539, 413] width 322 height 22
paste input "Verification, Discord, "revenue-share", "revenue-based", API, conversion*, Susp…"
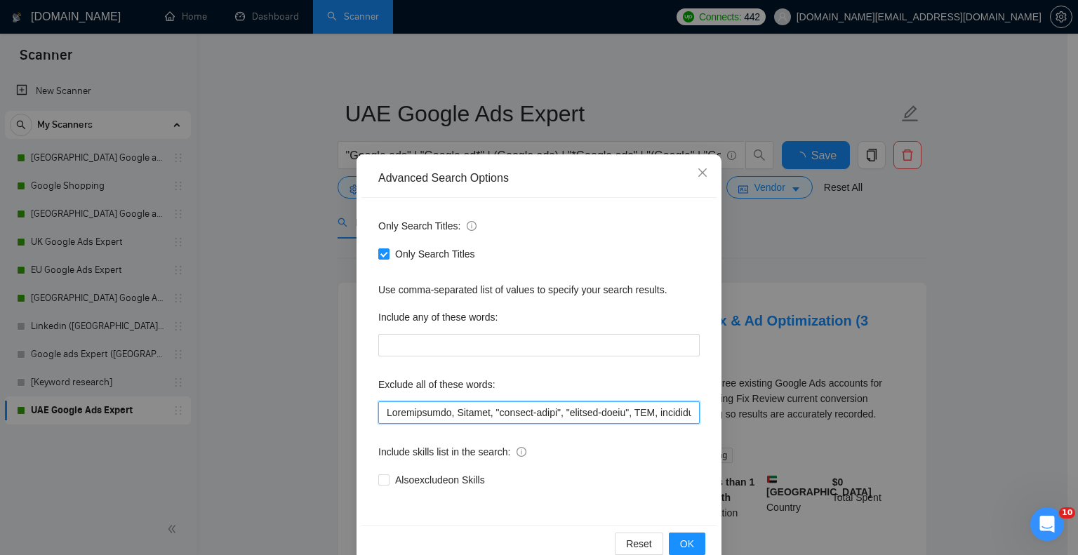
scroll to position [0, 4077]
type input "Verification, Discord, "revenue-share", "revenue-based", API, conversion*, Susp…"
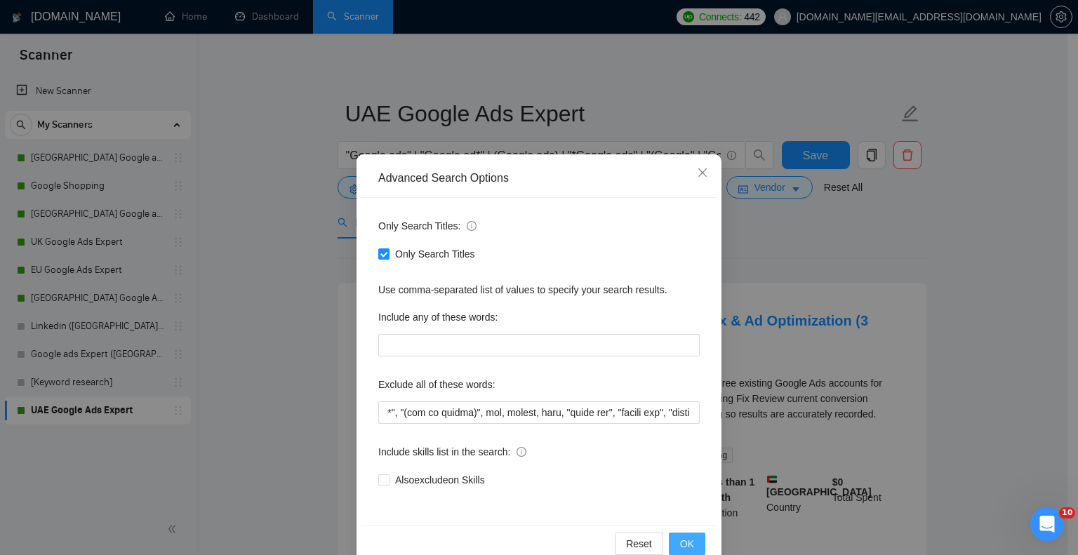
drag, startPoint x: 678, startPoint y: 543, endPoint x: 689, endPoint y: 538, distance: 12.3
click at [680, 543] on span "OK" at bounding box center [687, 543] width 14 height 15
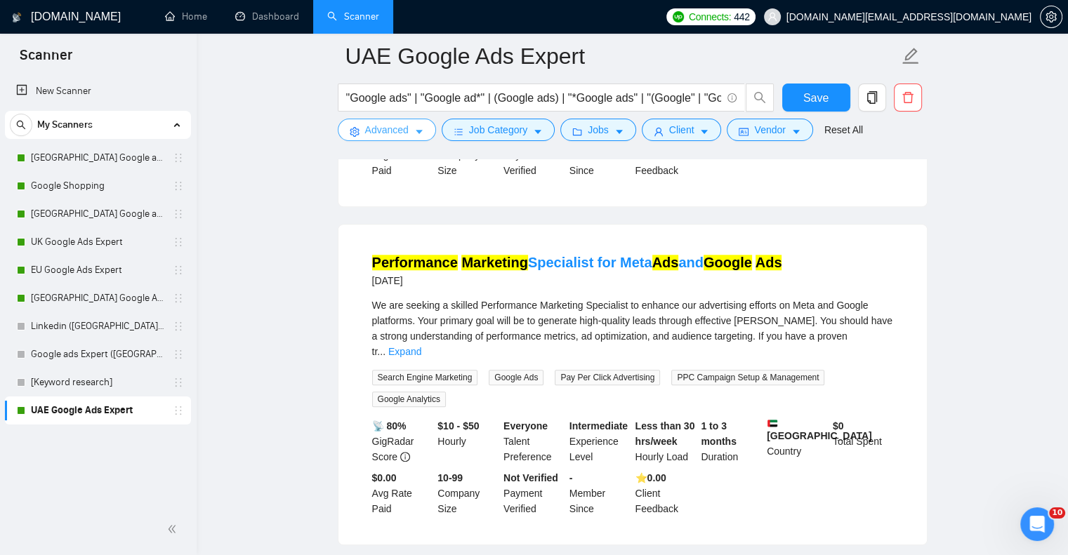
scroll to position [1404, 0]
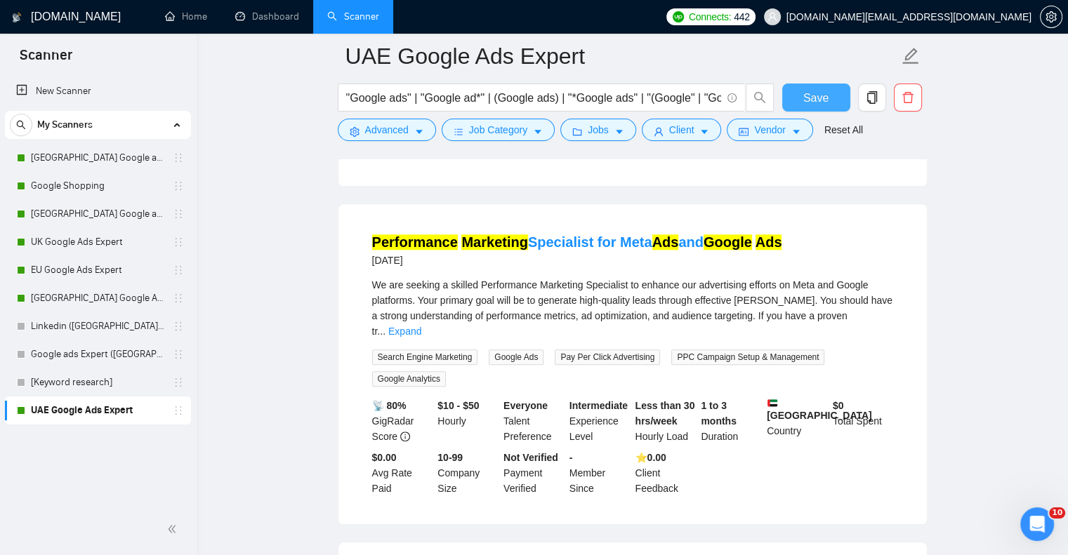
click at [824, 86] on button "Save" at bounding box center [816, 98] width 68 height 28
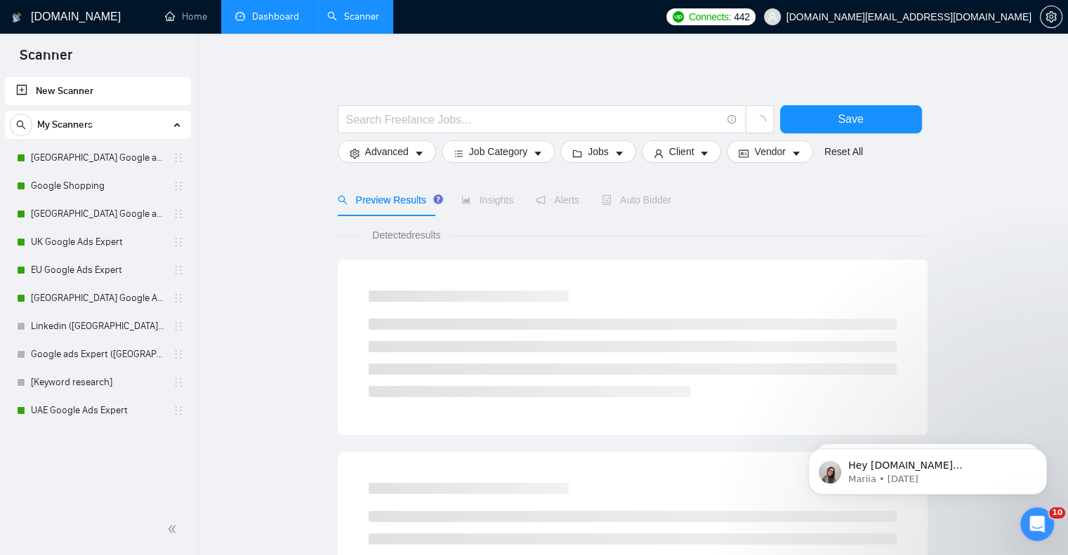
click at [286, 17] on link "Dashboard" at bounding box center [267, 17] width 64 height 12
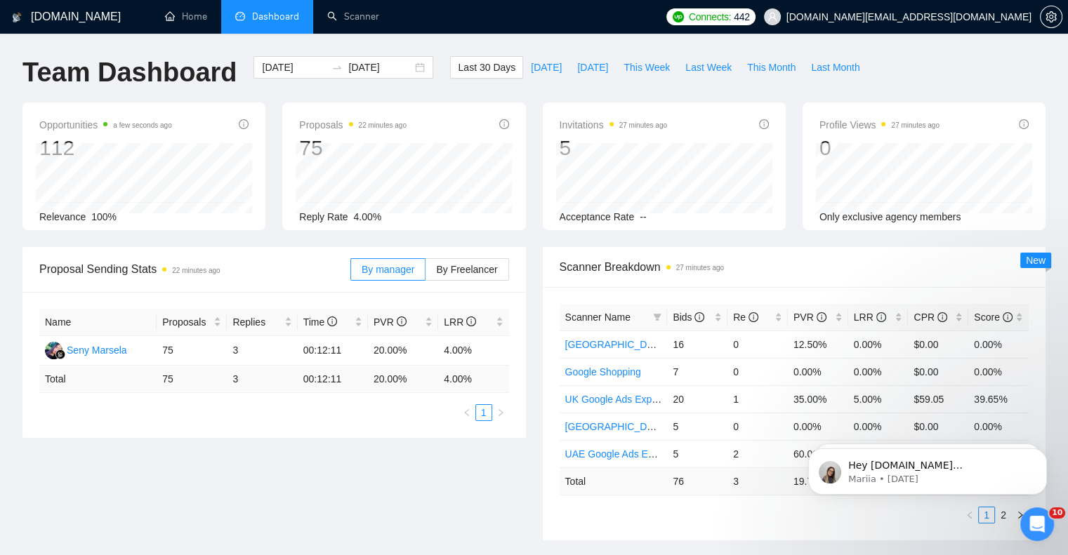
scroll to position [140, 0]
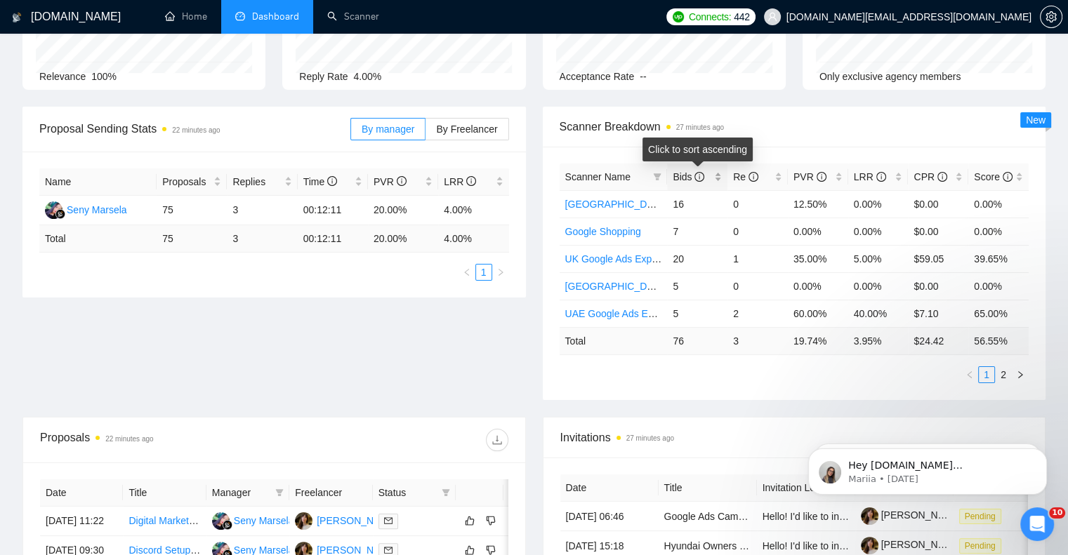
click at [681, 173] on span "Bids" at bounding box center [689, 176] width 32 height 11
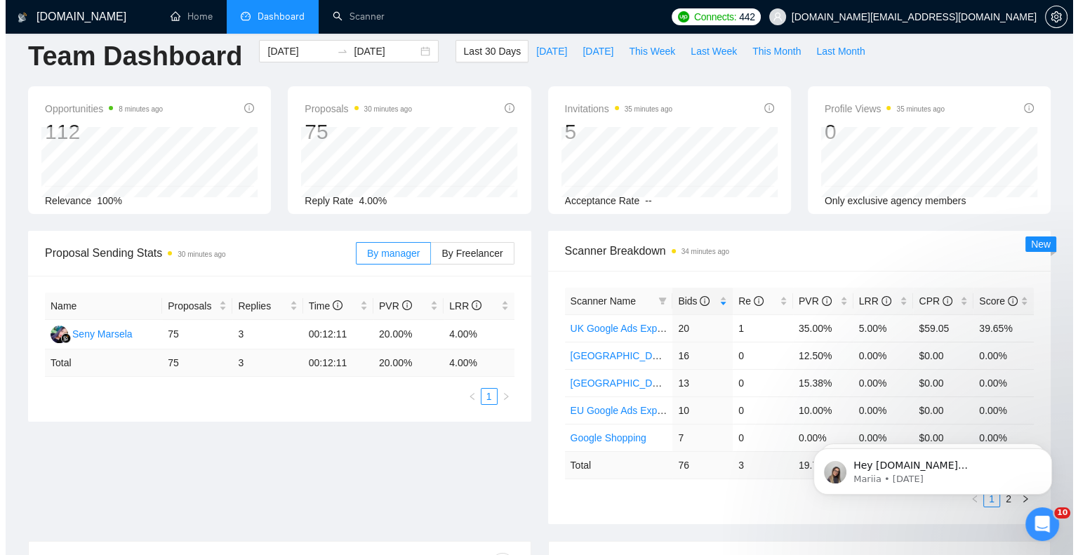
scroll to position [0, 0]
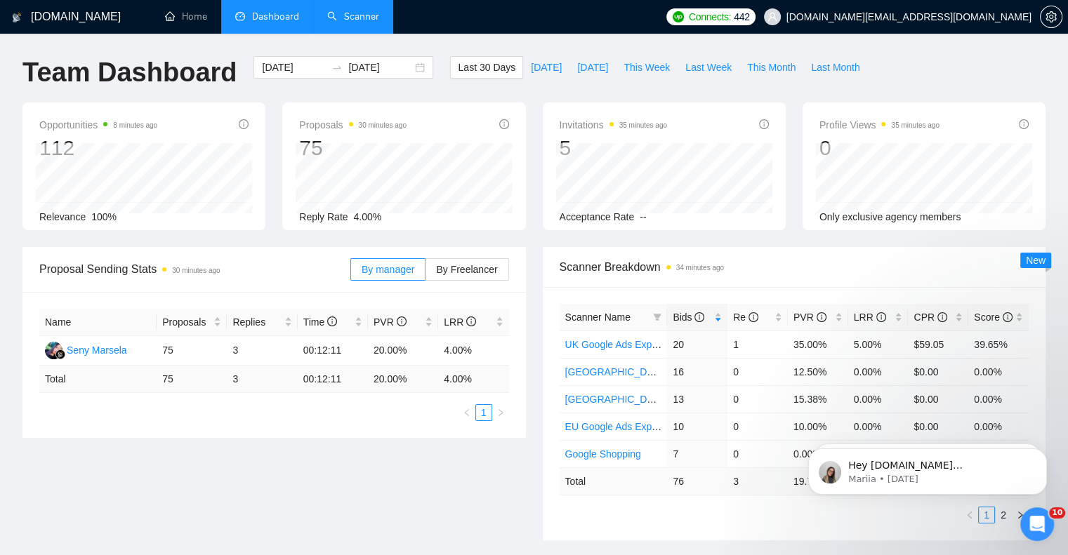
click at [359, 22] on link "Scanner" at bounding box center [353, 17] width 52 height 12
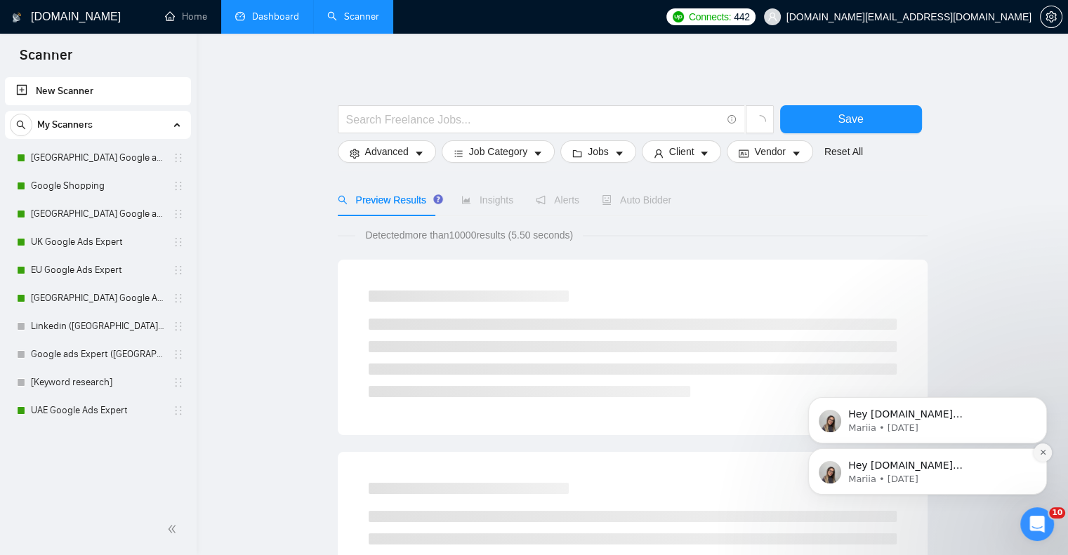
click at [1042, 452] on icon "Dismiss notification" at bounding box center [1042, 452] width 5 height 5
click at [1043, 454] on icon "Dismiss notification" at bounding box center [1043, 453] width 8 height 8
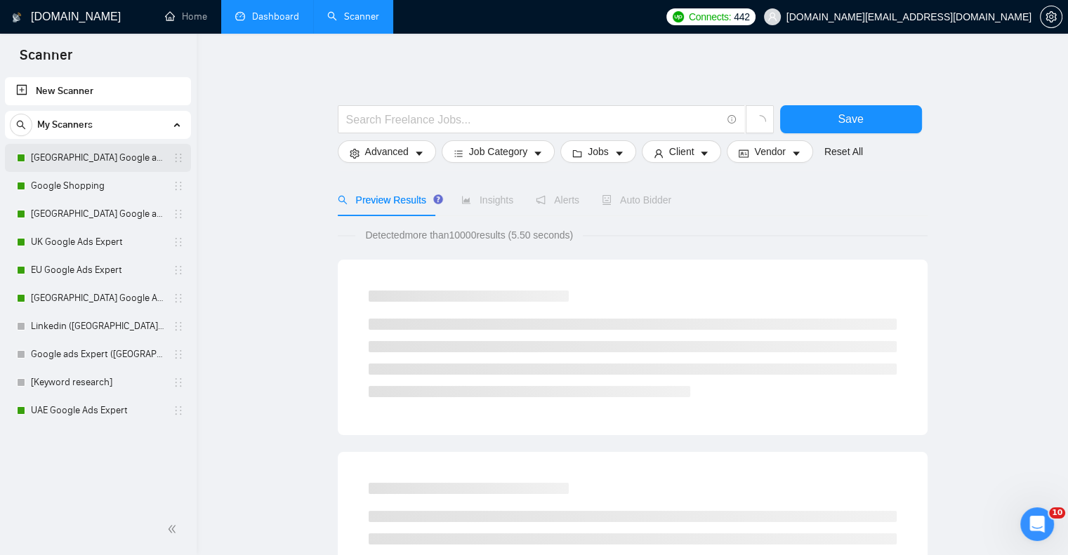
click at [67, 165] on link "[GEOGRAPHIC_DATA] Google ads Expert" at bounding box center [97, 158] width 133 height 28
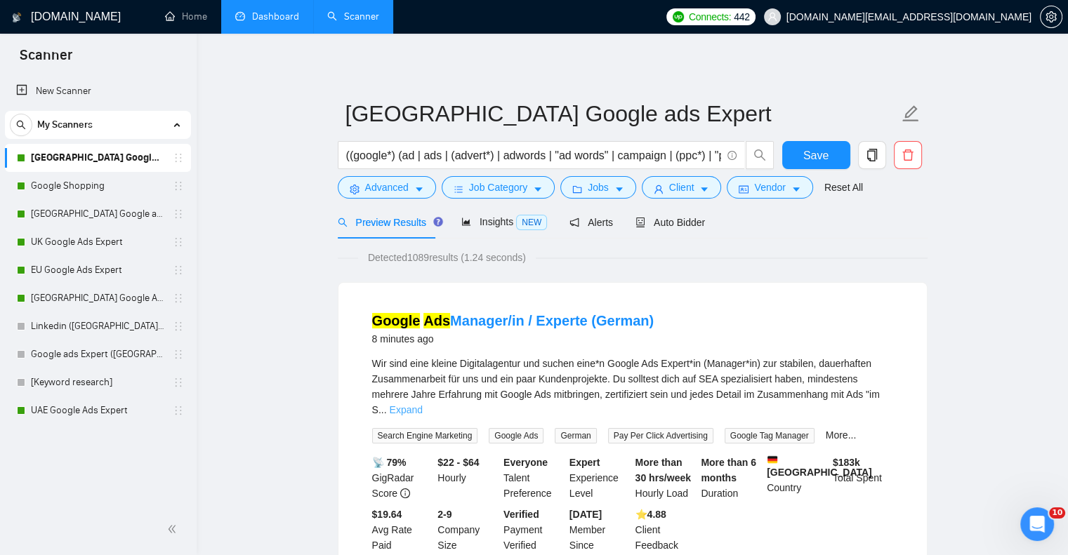
click at [423, 404] on link "Expand" at bounding box center [406, 409] width 33 height 11
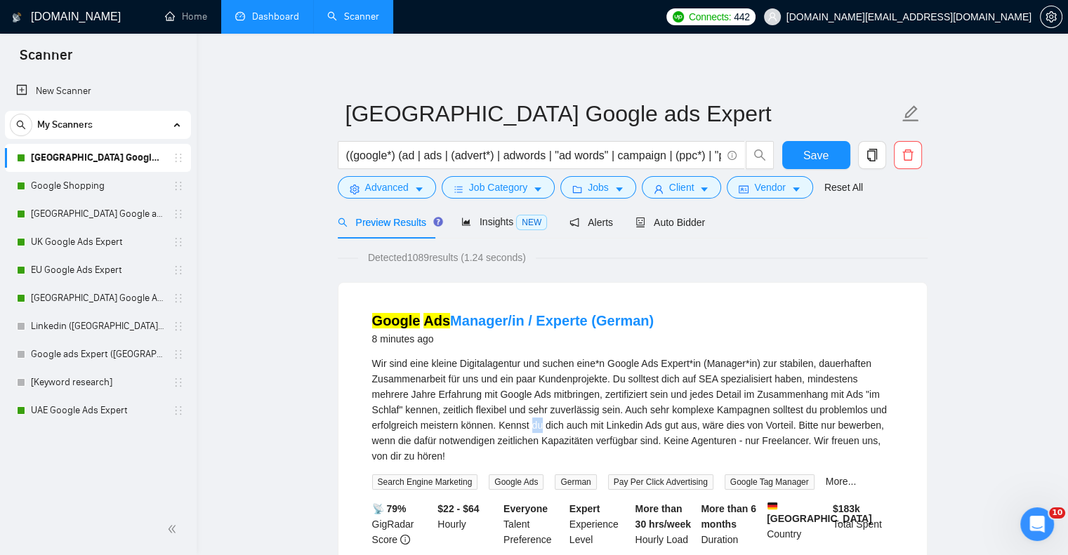
drag, startPoint x: 534, startPoint y: 423, endPoint x: 541, endPoint y: 423, distance: 7.1
click at [541, 423] on div "Wir sind eine kleine Digitalagentur und suchen eine*n Google Ads Expert*in (Man…" at bounding box center [632, 410] width 521 height 108
copy div "du"
click at [397, 192] on span "Advanced" at bounding box center [387, 187] width 44 height 15
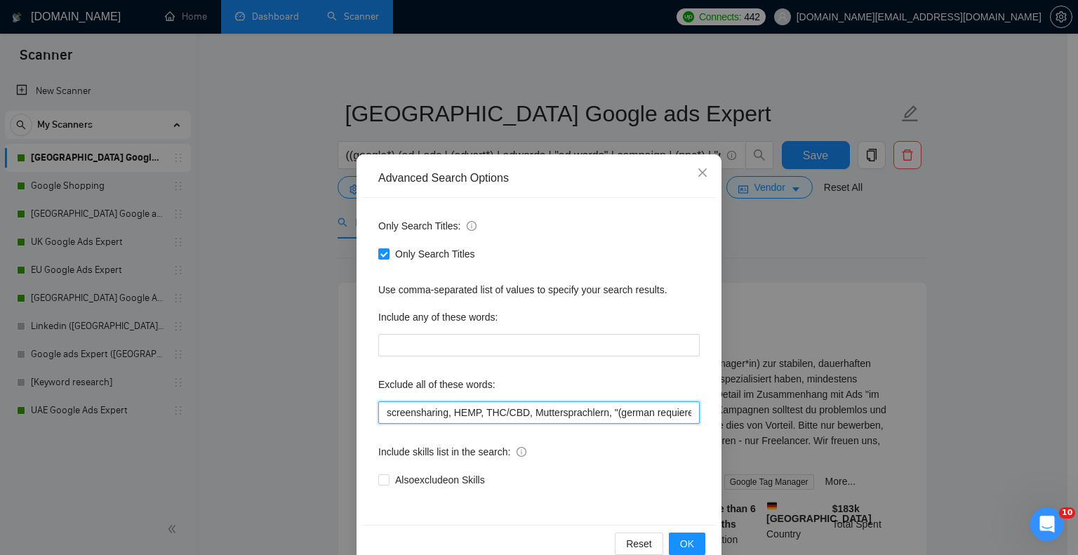
click at [383, 416] on input "screensharing, HEMP, THC/CBD, Muttersprachlern, "(german requiered)", Suspensio…" at bounding box center [539, 413] width 322 height 22
paste input "du"
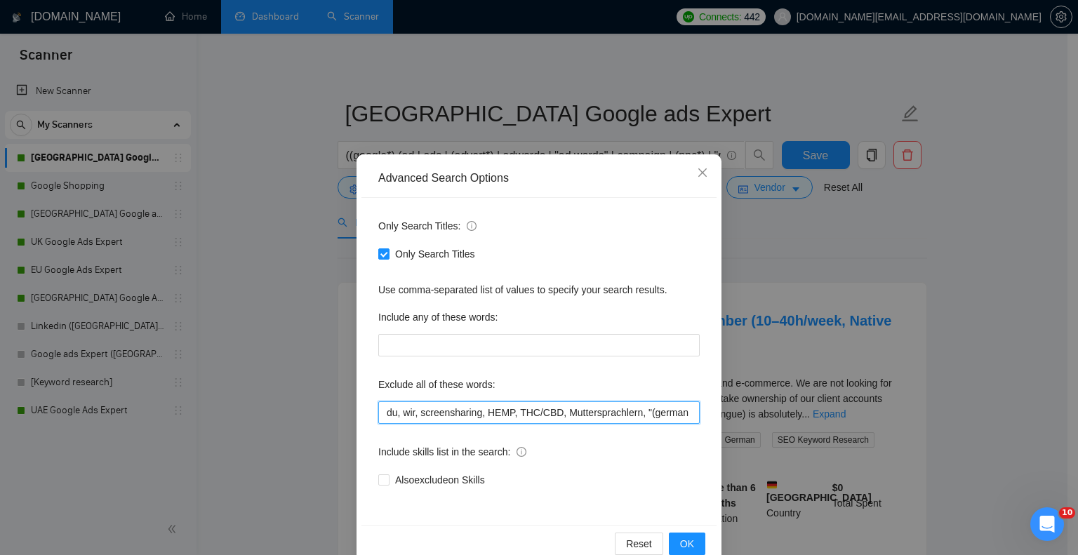
click at [660, 414] on input "du, wir, screensharing, HEMP, THC/CBD, Muttersprachlern, "(german requiered)", …" at bounding box center [539, 413] width 322 height 22
click at [580, 412] on input "du, wir, screensharing, HEMP, THC/CBD, Muttersprachlern, "(german requiered)", …" at bounding box center [539, 413] width 322 height 22
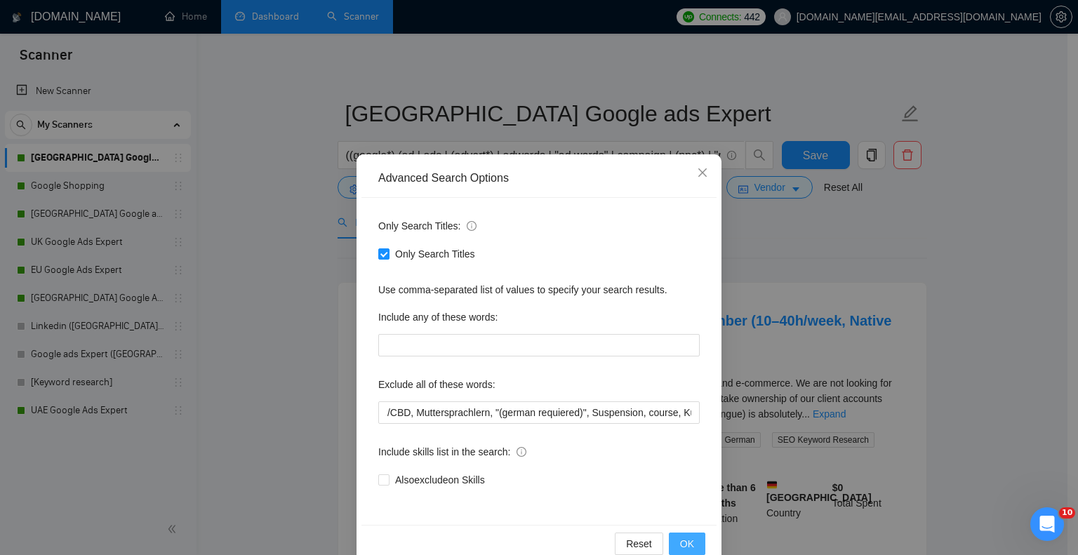
scroll to position [0, 0]
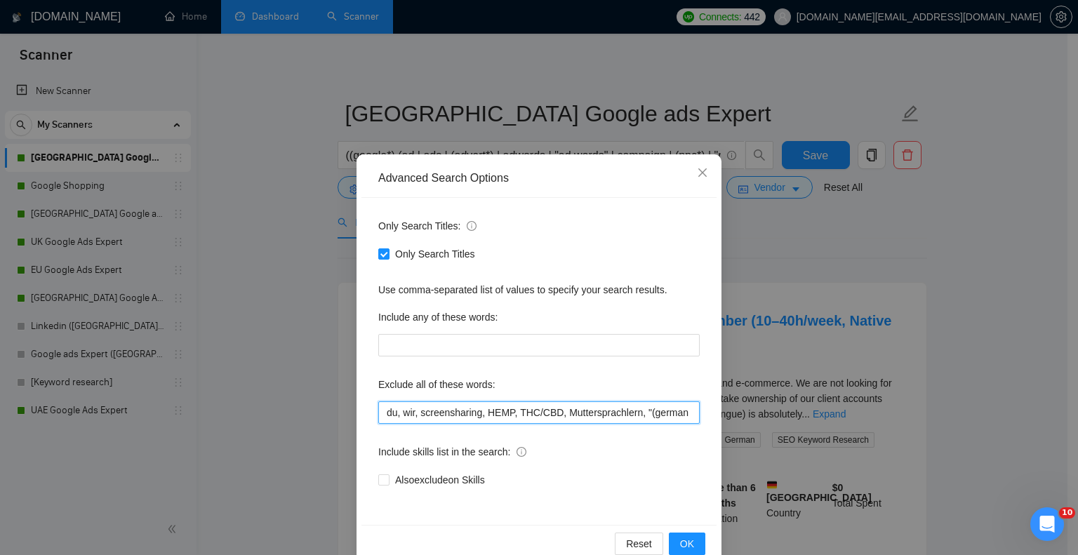
click at [637, 412] on input "du, wir, screensharing, HEMP, THC/CBD, Muttersprachlern, "(german requiered)", …" at bounding box center [539, 413] width 322 height 22
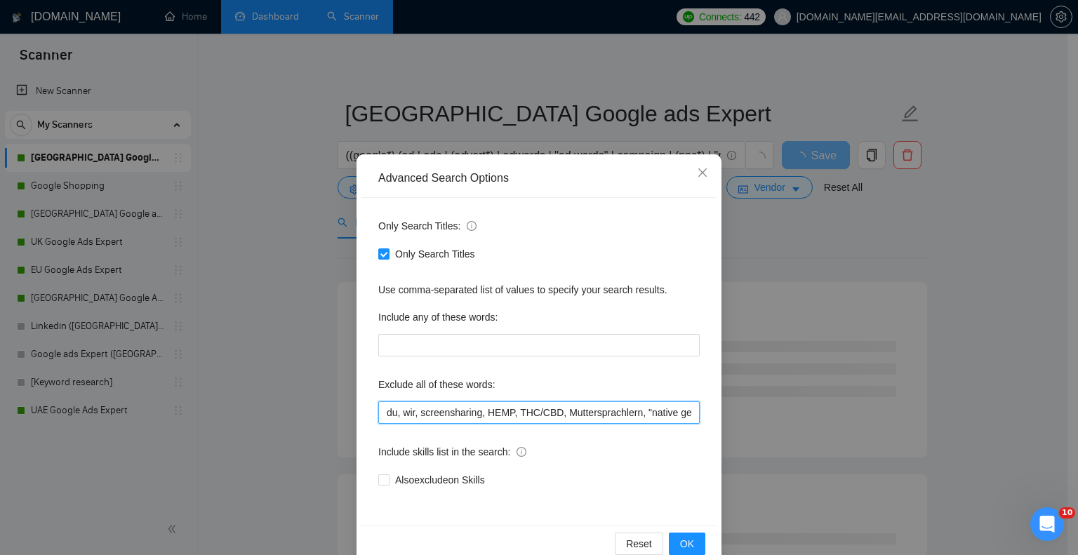
scroll to position [0, 16]
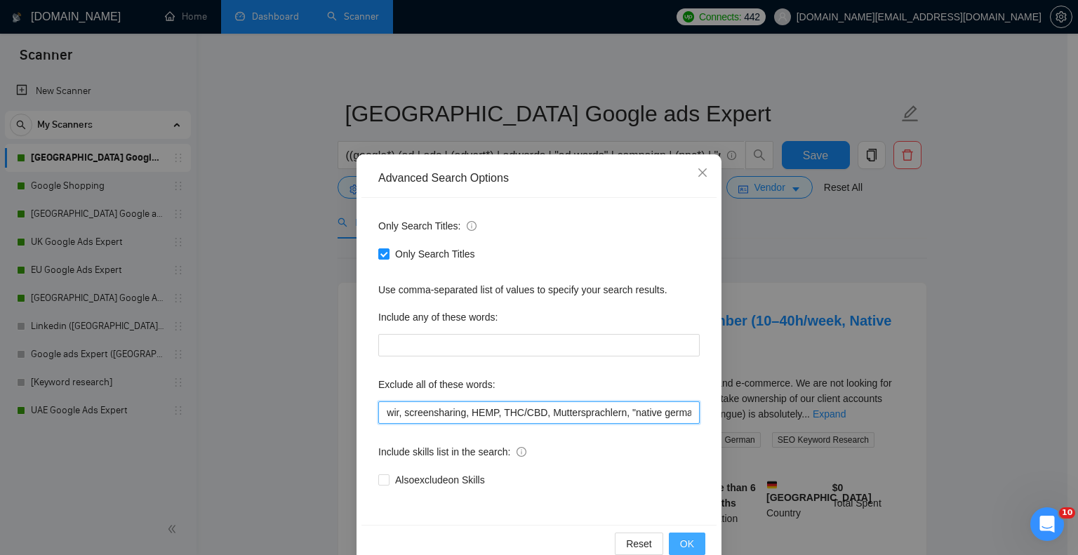
type input "du, wir, screensharing, HEMP, THC/CBD, Muttersprachlern, "native german", "(ger…"
click at [672, 544] on button "OK" at bounding box center [687, 544] width 37 height 22
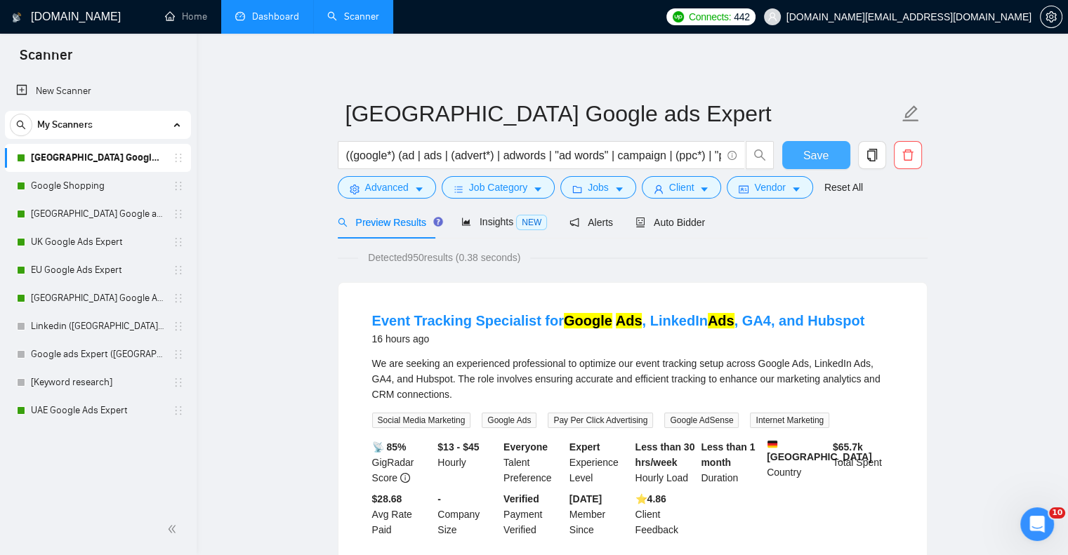
click at [814, 150] on span "Save" at bounding box center [815, 156] width 25 height 18
click at [661, 220] on span "Auto Bidder" at bounding box center [670, 222] width 70 height 11
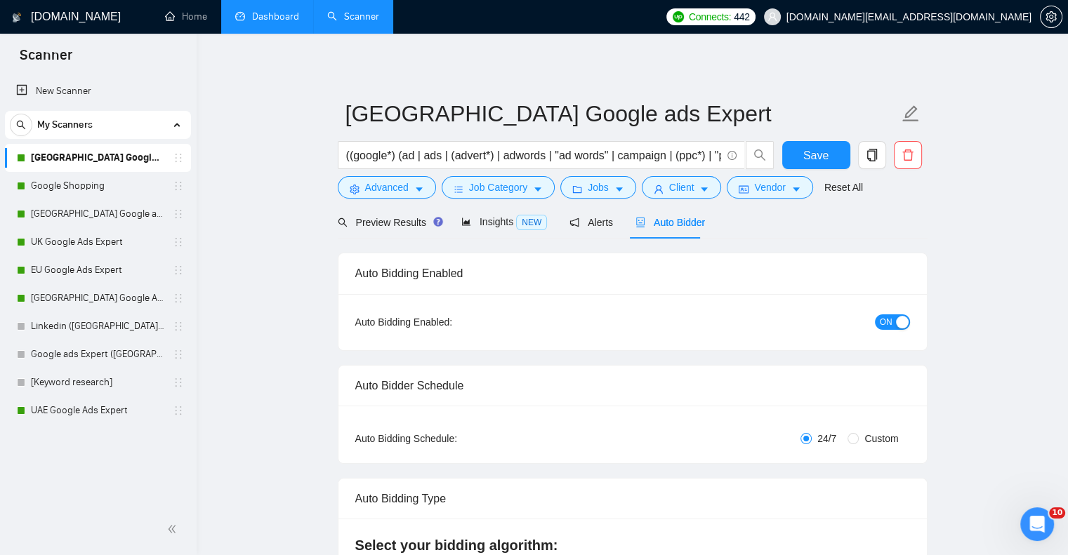
checkbox input "true"
click at [689, 190] on button "Client" at bounding box center [682, 187] width 80 height 22
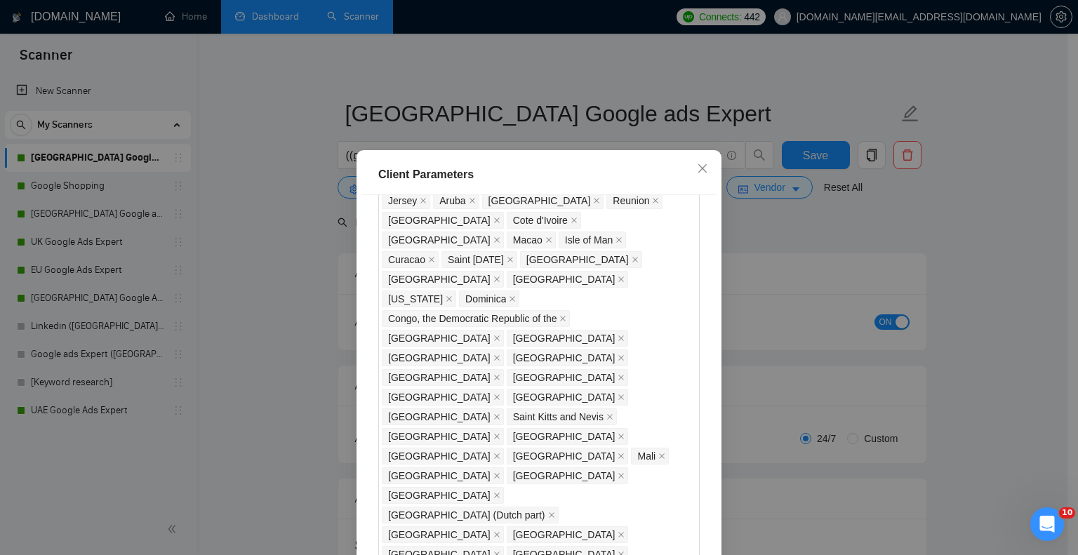
scroll to position [1123, 0]
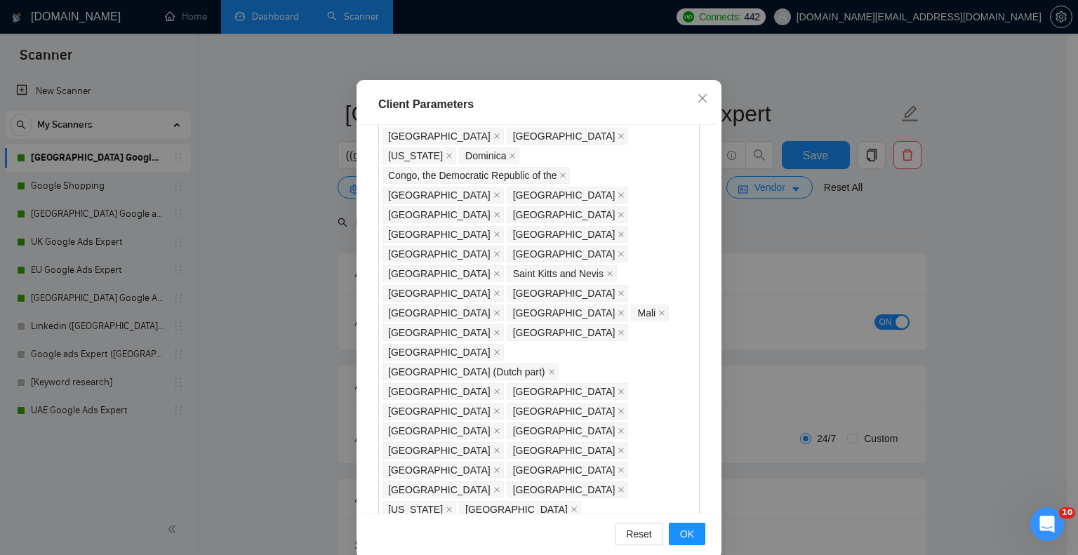
type input "25"
click at [788, 291] on div "Client Parameters Client Location Include Client Countries Germany Exclude Clie…" at bounding box center [539, 277] width 1078 height 555
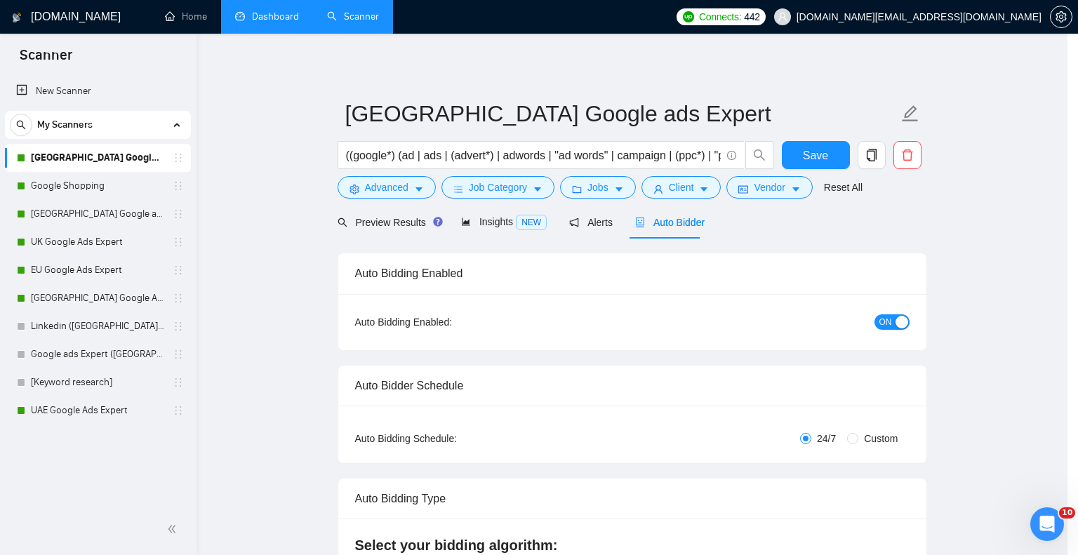
scroll to position [24, 0]
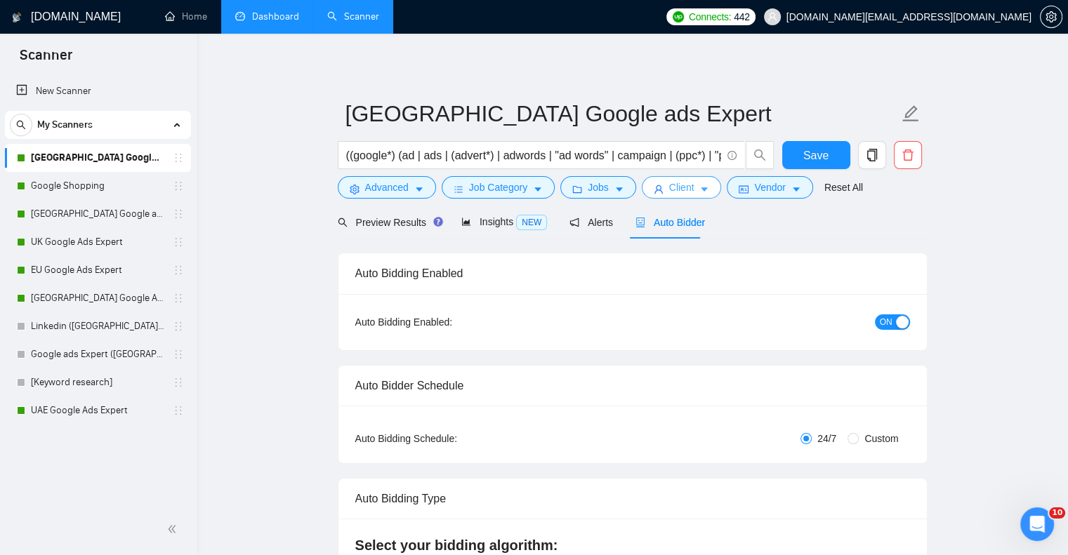
click at [678, 190] on span "Client" at bounding box center [681, 187] width 25 height 15
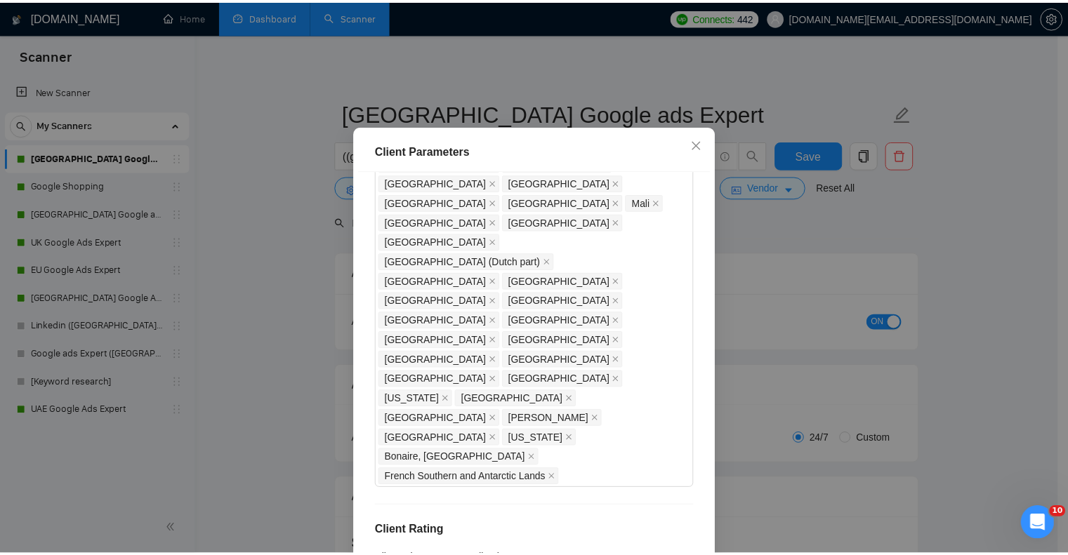
scroll to position [1293, 0]
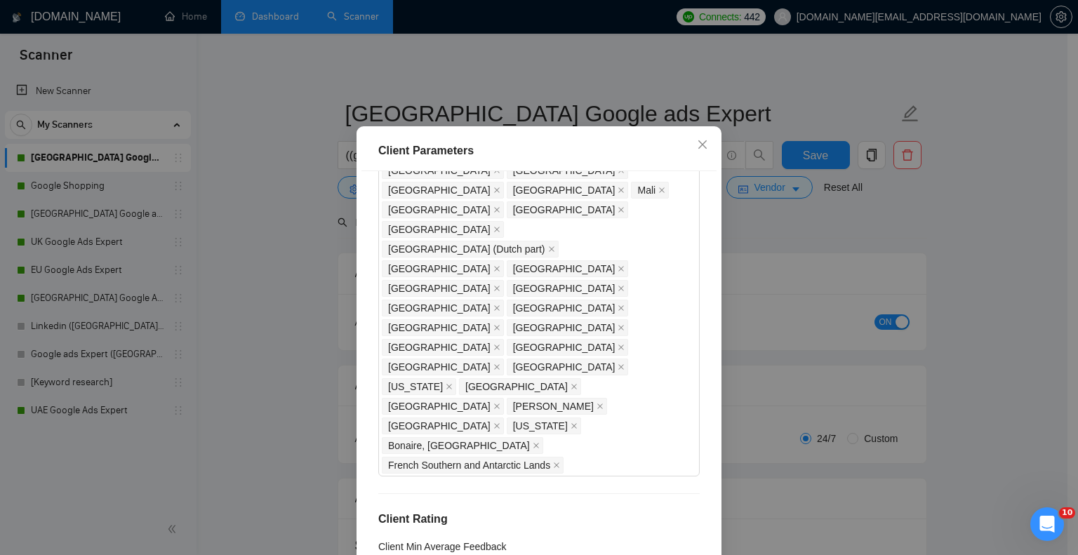
click at [806, 317] on div "Client Parameters Client Location Include Client Countries Germany Exclude Clie…" at bounding box center [539, 277] width 1078 height 555
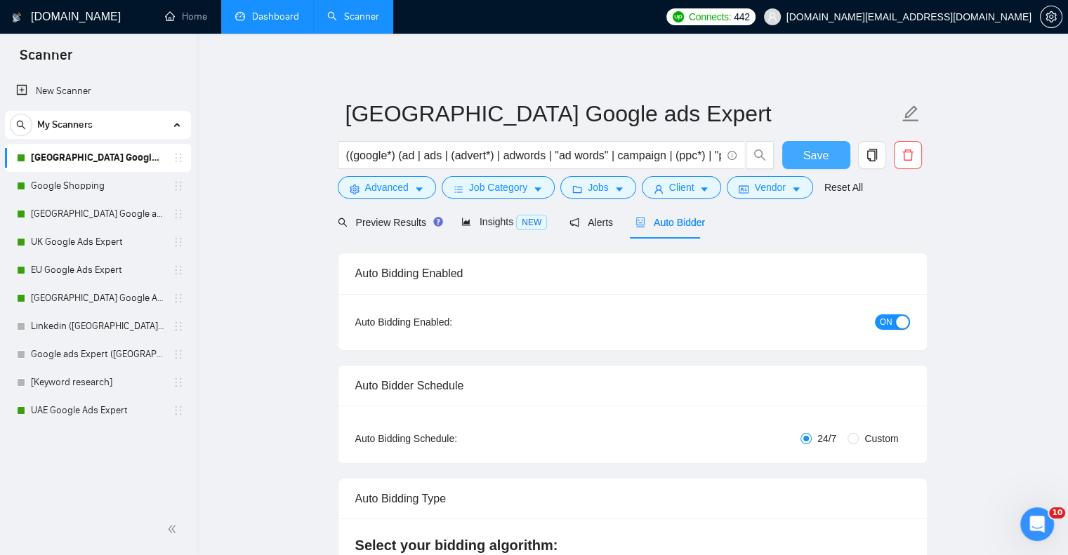
click at [824, 150] on span "Save" at bounding box center [815, 156] width 25 height 18
drag, startPoint x: 87, startPoint y: 246, endPoint x: 421, endPoint y: 237, distance: 333.6
click at [87, 246] on link "UK Google Ads Expert" at bounding box center [97, 242] width 133 height 28
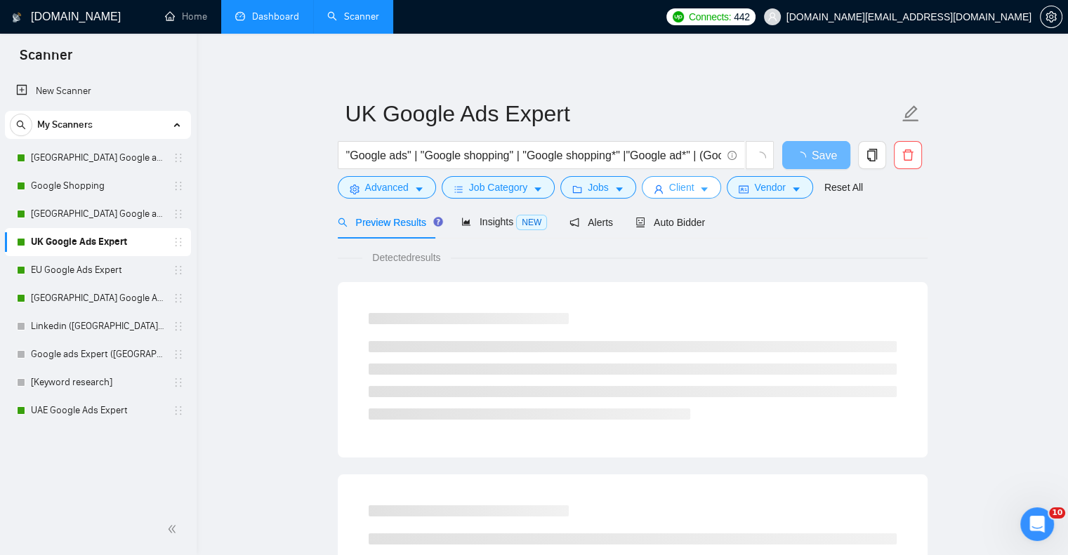
click at [694, 187] on button "Client" at bounding box center [682, 187] width 80 height 22
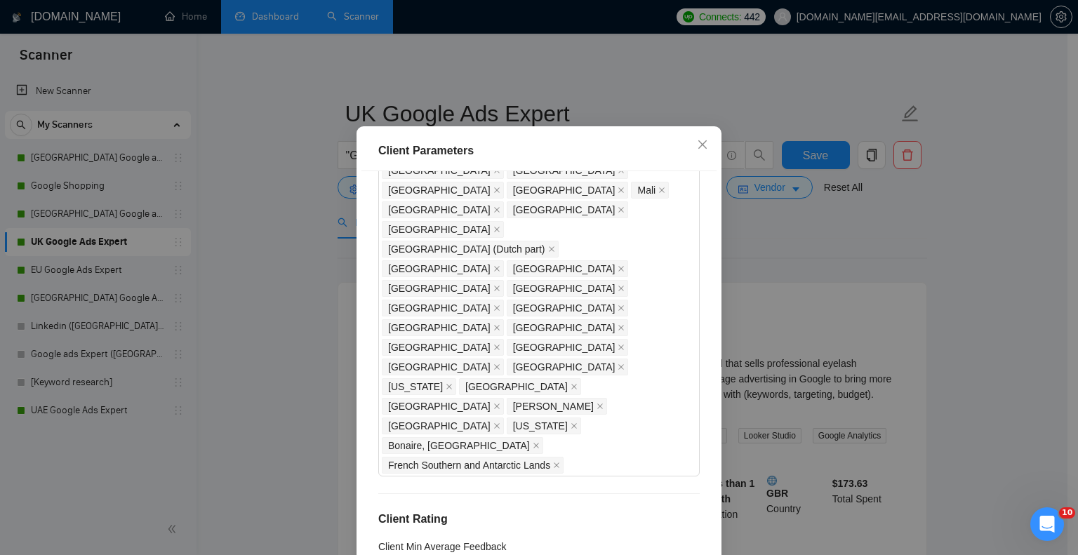
click at [760, 267] on div "Client Parameters Client Location Include Client Countries [GEOGRAPHIC_DATA] Ex…" at bounding box center [539, 277] width 1078 height 555
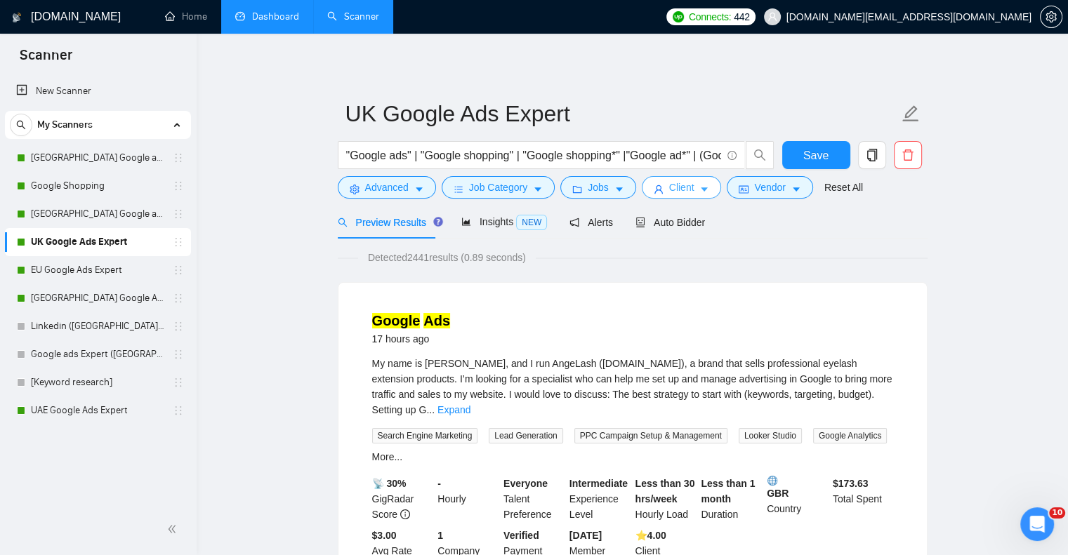
click at [701, 187] on icon "caret-down" at bounding box center [704, 190] width 10 height 10
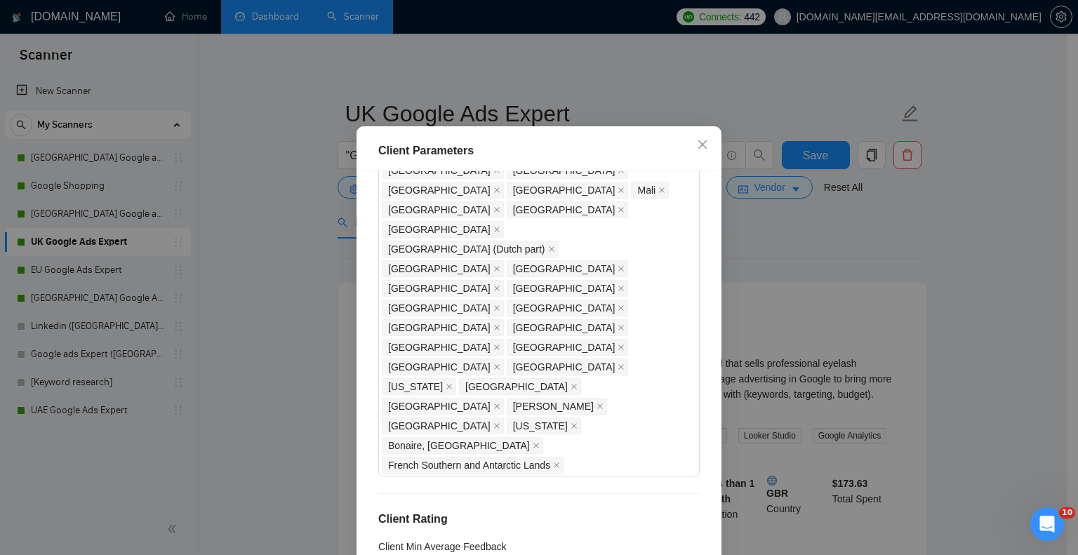
type input "25"
click at [797, 284] on div "Client Parameters Client Location Include Client Countries [GEOGRAPHIC_DATA] Ex…" at bounding box center [539, 277] width 1078 height 555
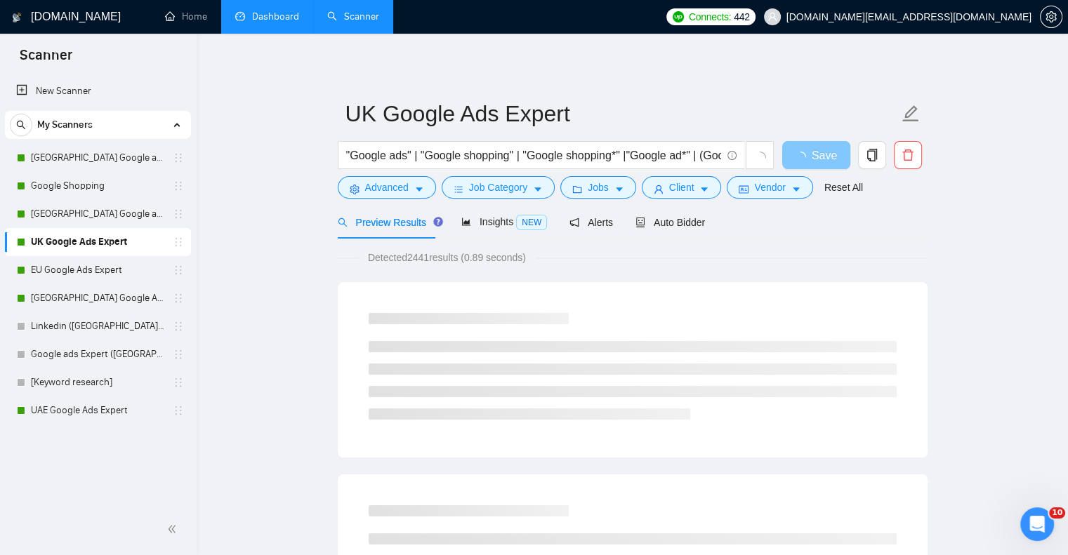
click at [825, 154] on span "Save" at bounding box center [824, 156] width 25 height 18
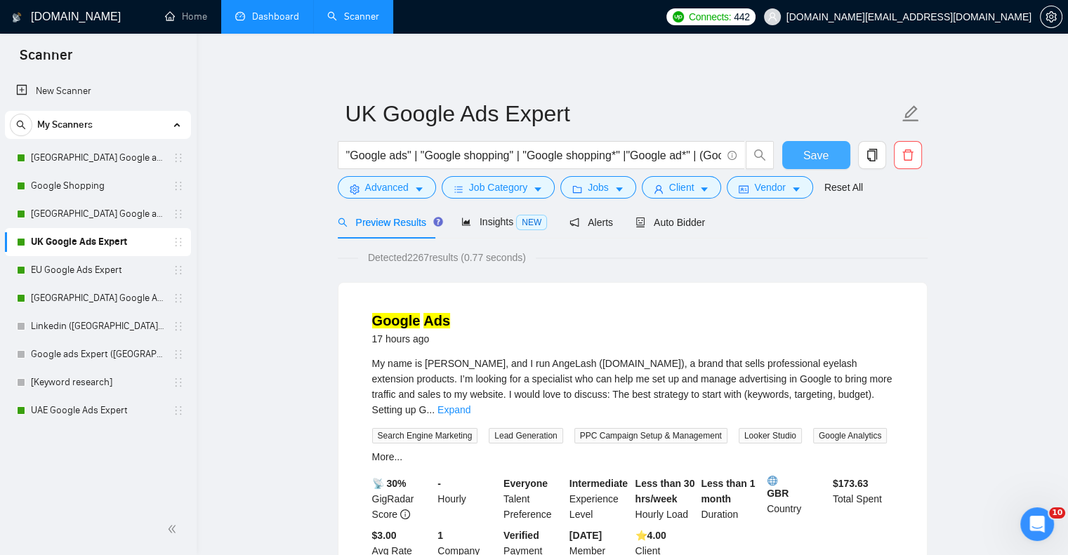
drag, startPoint x: 833, startPoint y: 151, endPoint x: 793, endPoint y: 159, distance: 40.2
click at [833, 151] on button "Save" at bounding box center [816, 155] width 68 height 28
click at [86, 216] on link "[GEOGRAPHIC_DATA] Google ads Expert" at bounding box center [97, 214] width 133 height 28
click at [826, 154] on span "Save" at bounding box center [815, 156] width 25 height 18
click at [62, 213] on link "[GEOGRAPHIC_DATA] Google ads Expert" at bounding box center [97, 214] width 133 height 28
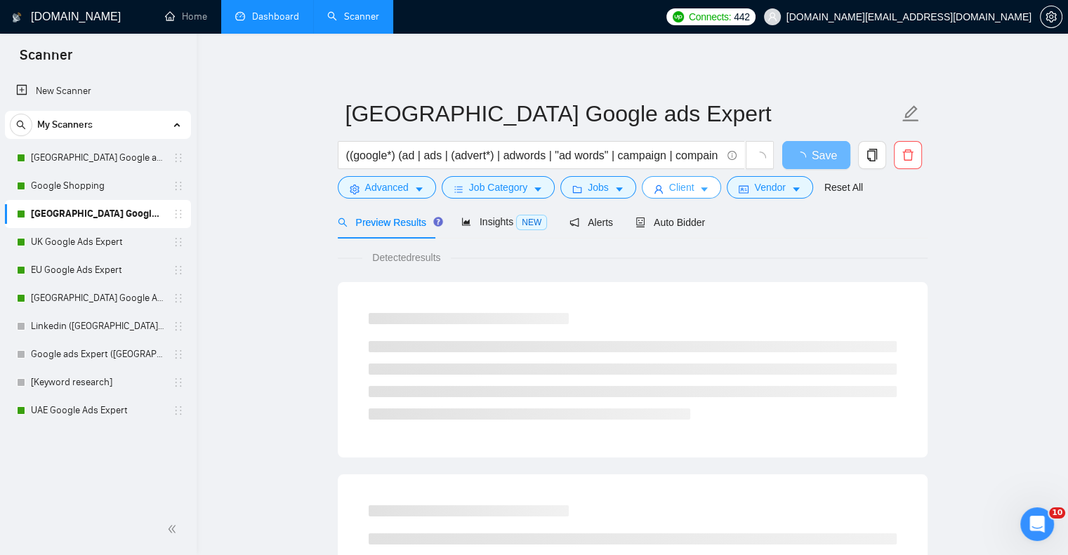
click at [669, 187] on span "Client" at bounding box center [681, 187] width 25 height 15
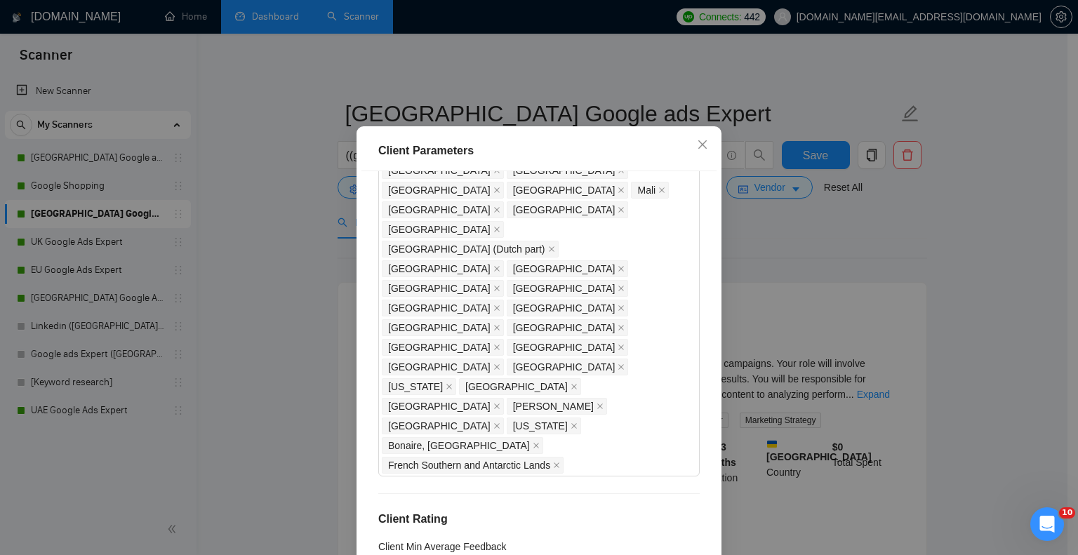
type input "25"
click at [834, 275] on div "Client Parameters Client Location Include Client Countries Ukraine Exclude Clie…" at bounding box center [539, 277] width 1078 height 555
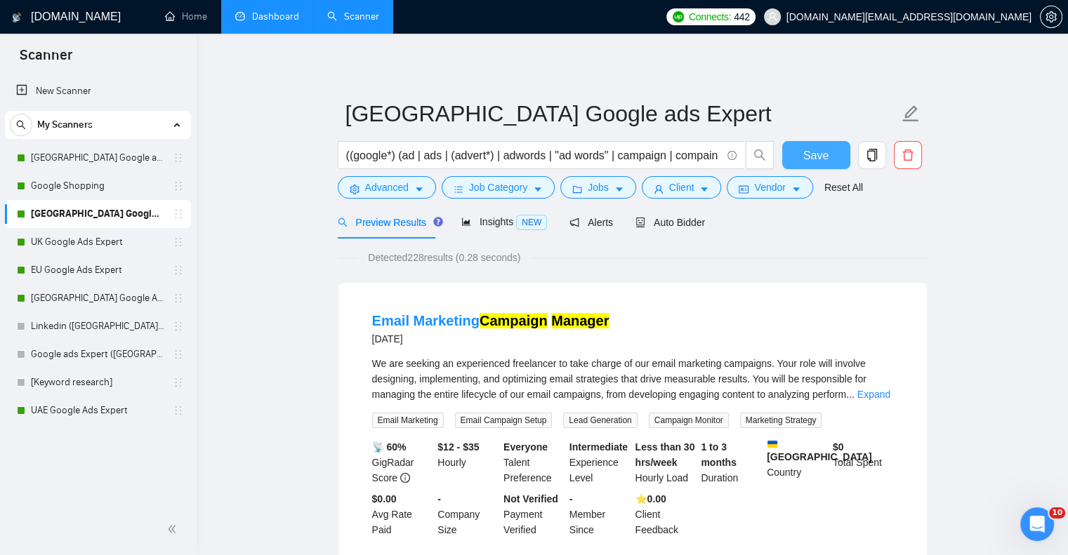
click at [824, 161] on span "Save" at bounding box center [815, 156] width 25 height 18
click at [126, 264] on link "EU Google Ads Expert" at bounding box center [97, 270] width 133 height 28
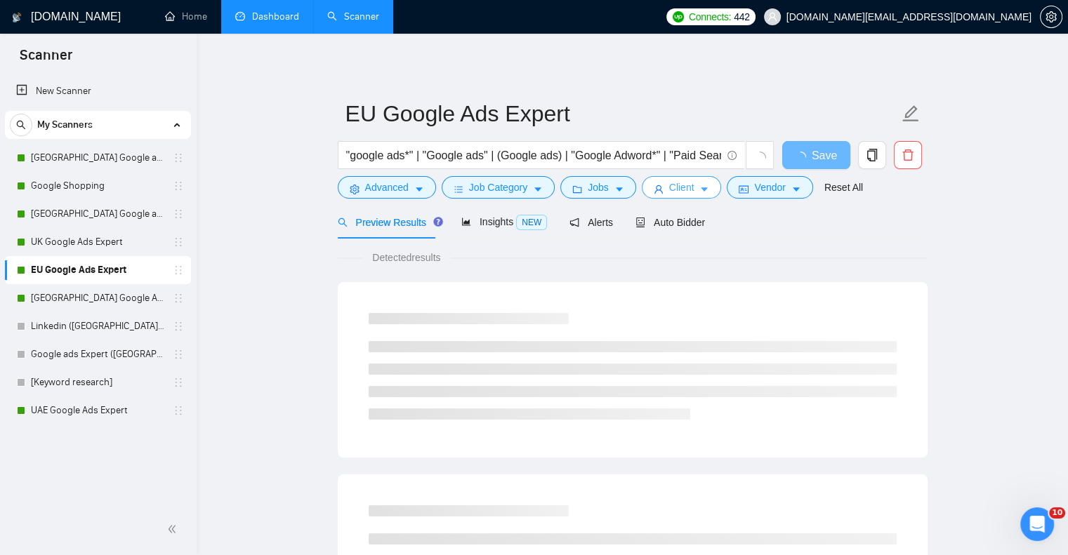
click at [659, 187] on button "Client" at bounding box center [682, 187] width 80 height 22
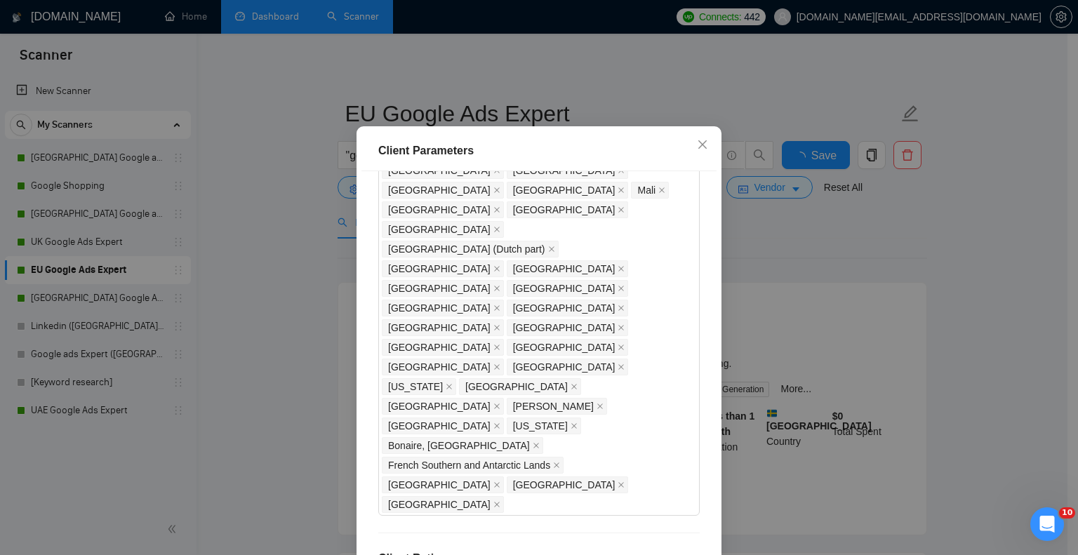
type input "25"
click at [781, 246] on div "Client Parameters Client Location Include Client Countries Europe Exclude Clien…" at bounding box center [539, 277] width 1078 height 555
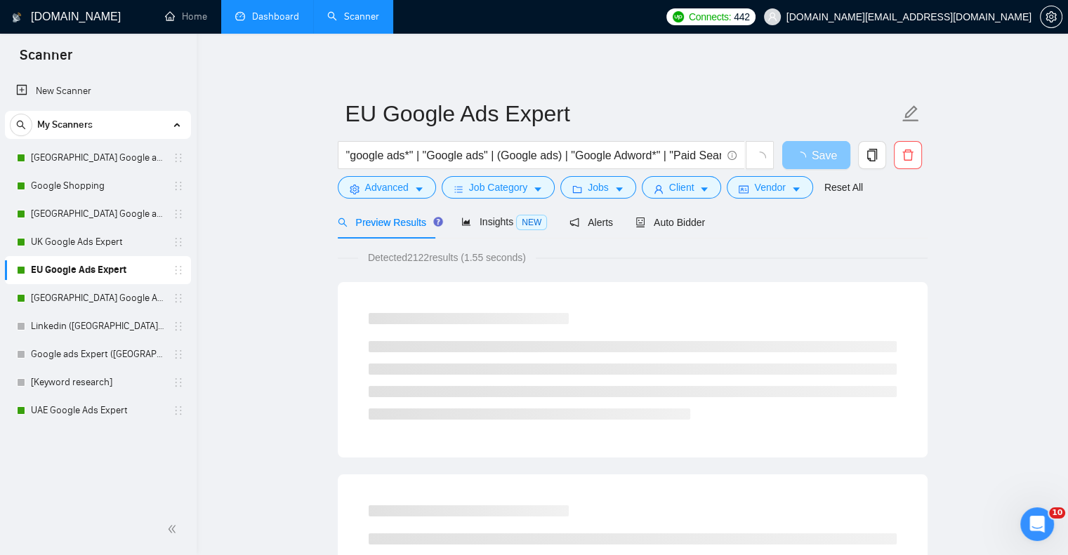
click at [821, 157] on span "Save" at bounding box center [824, 156] width 25 height 18
